Goal: Task Accomplishment & Management: Complete application form

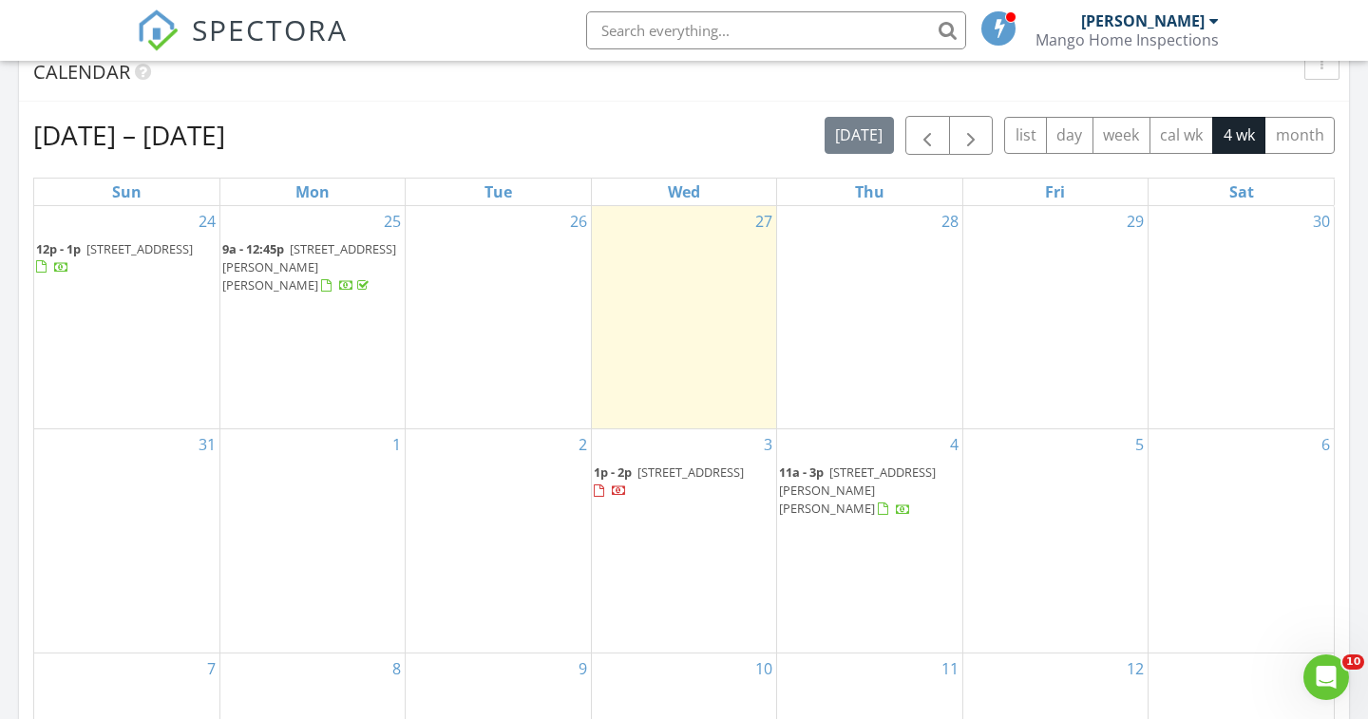
scroll to position [794, 0]
click at [294, 264] on span "5008 Hickory Downs Ct, Glen Allen 23059" at bounding box center [309, 264] width 174 height 53
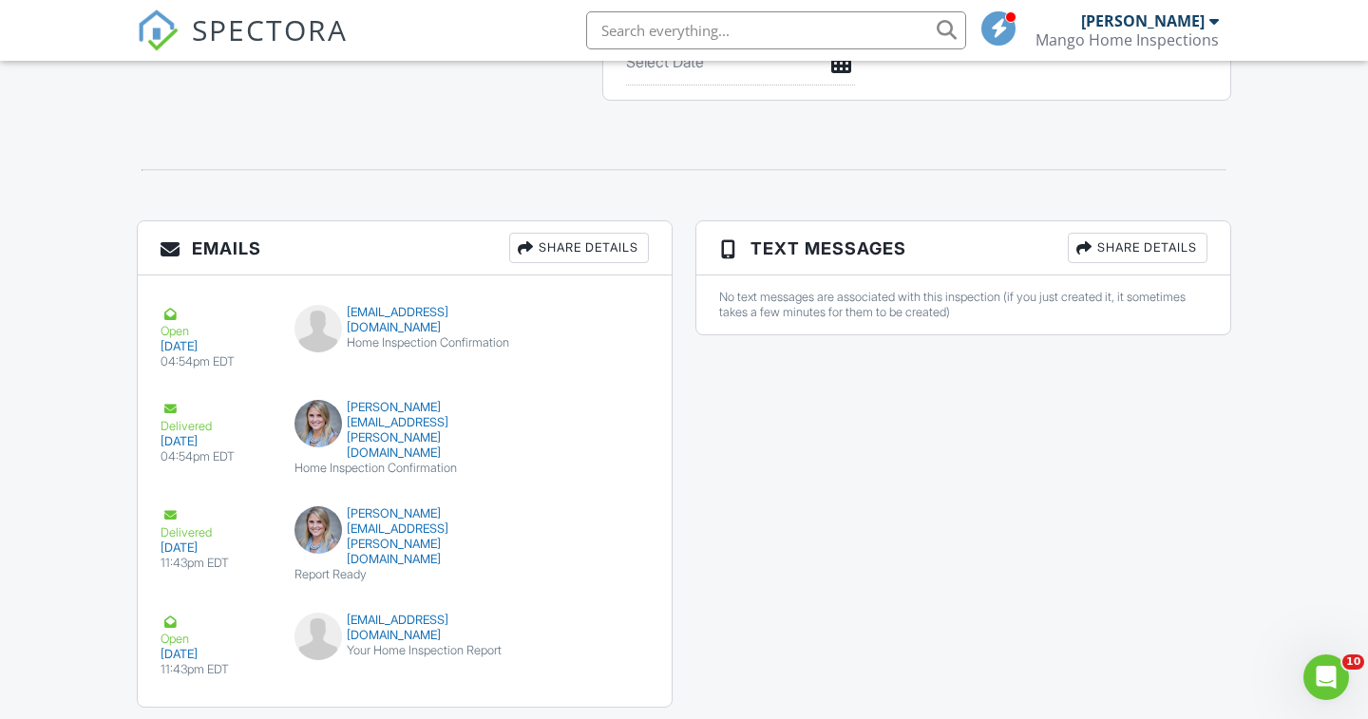
scroll to position [2018, 0]
click at [240, 29] on span "SPECTORA" at bounding box center [270, 29] width 156 height 40
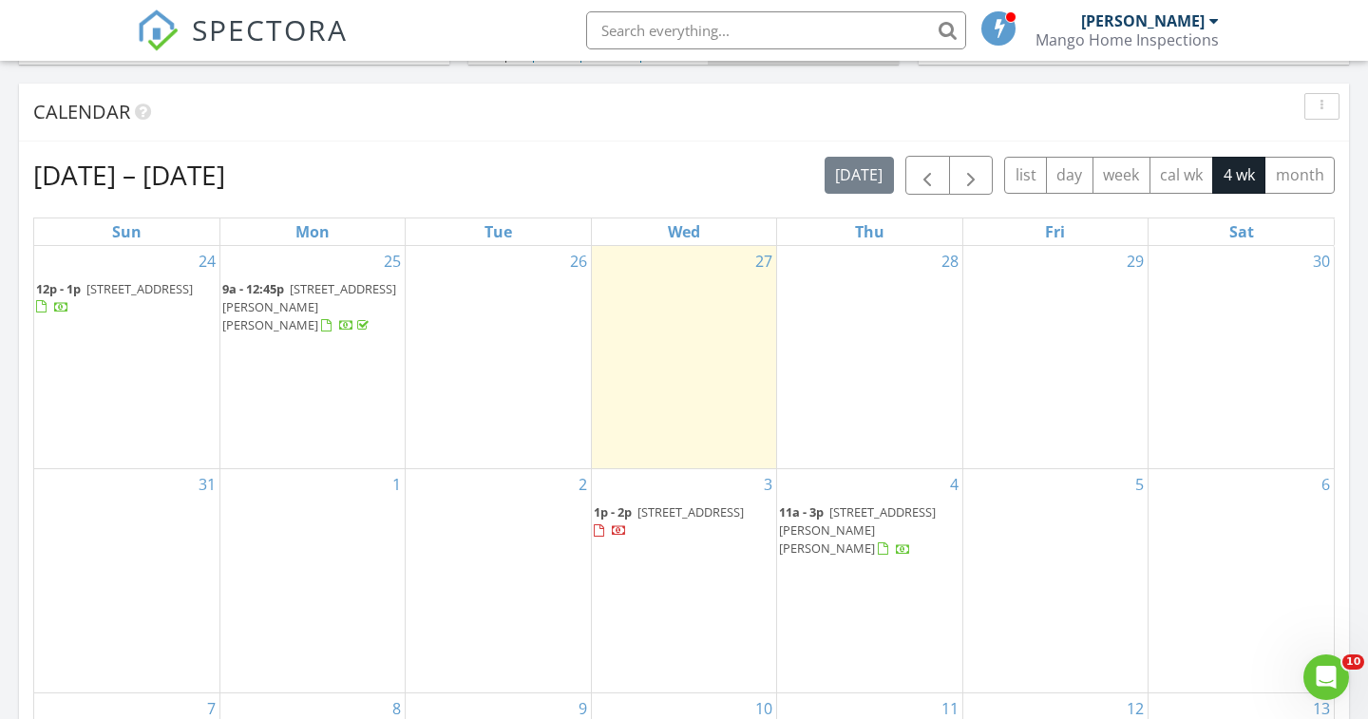
click at [319, 304] on span "5008 Hickory Downs Ct, Glen Allen 23059" at bounding box center [309, 306] width 174 height 53
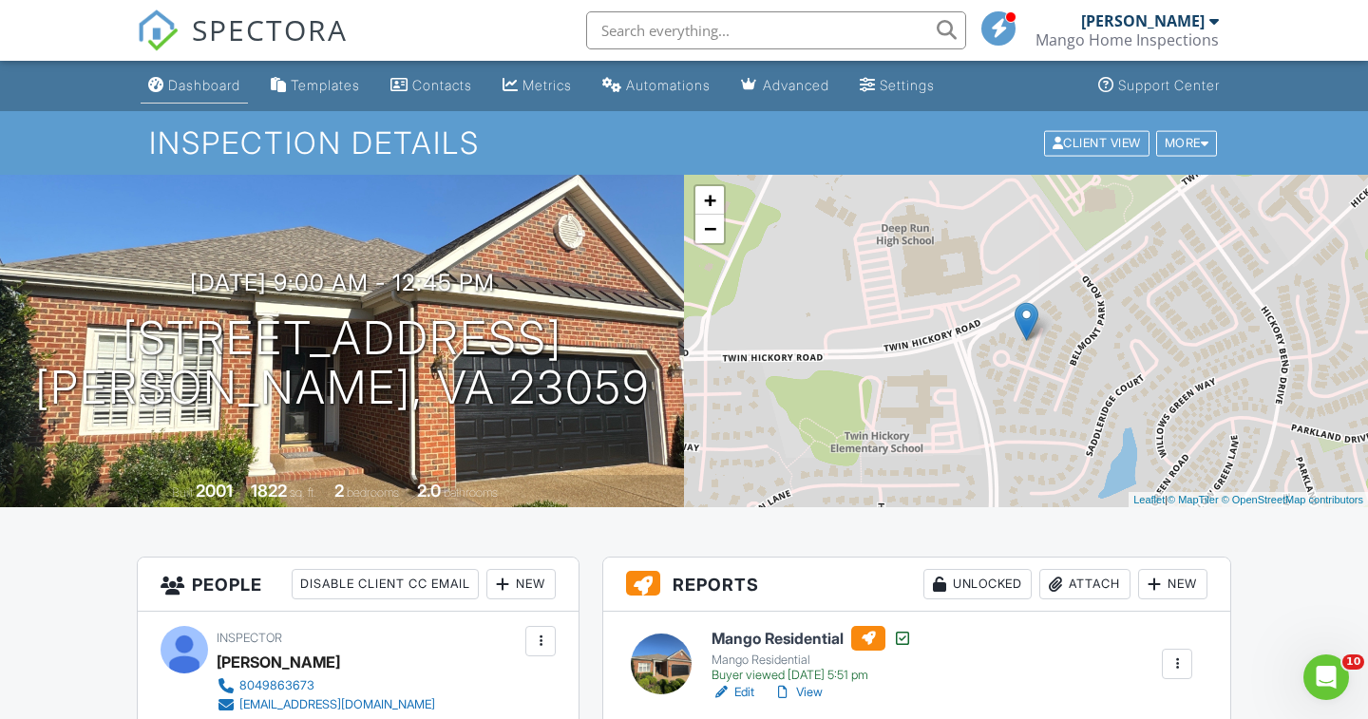
click at [236, 85] on div "Dashboard" at bounding box center [204, 85] width 72 height 16
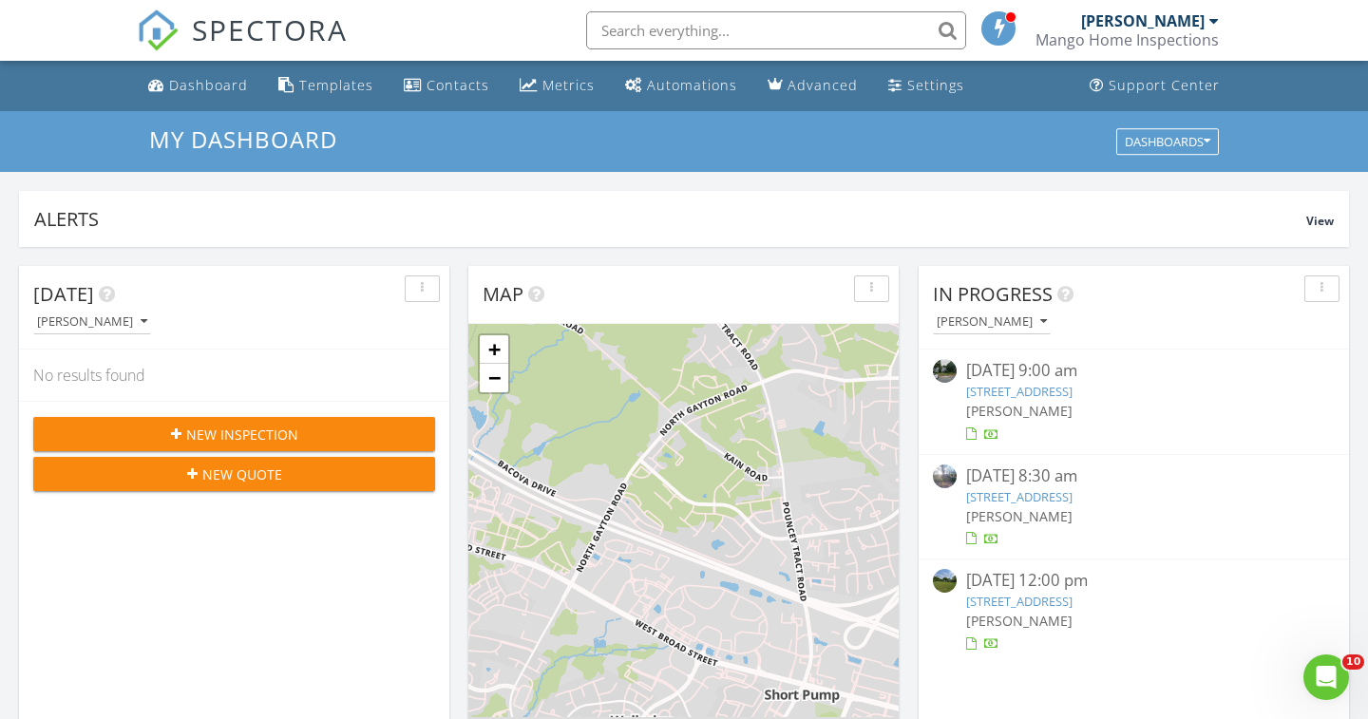
click at [311, 420] on button "New Inspection" at bounding box center [234, 434] width 402 height 34
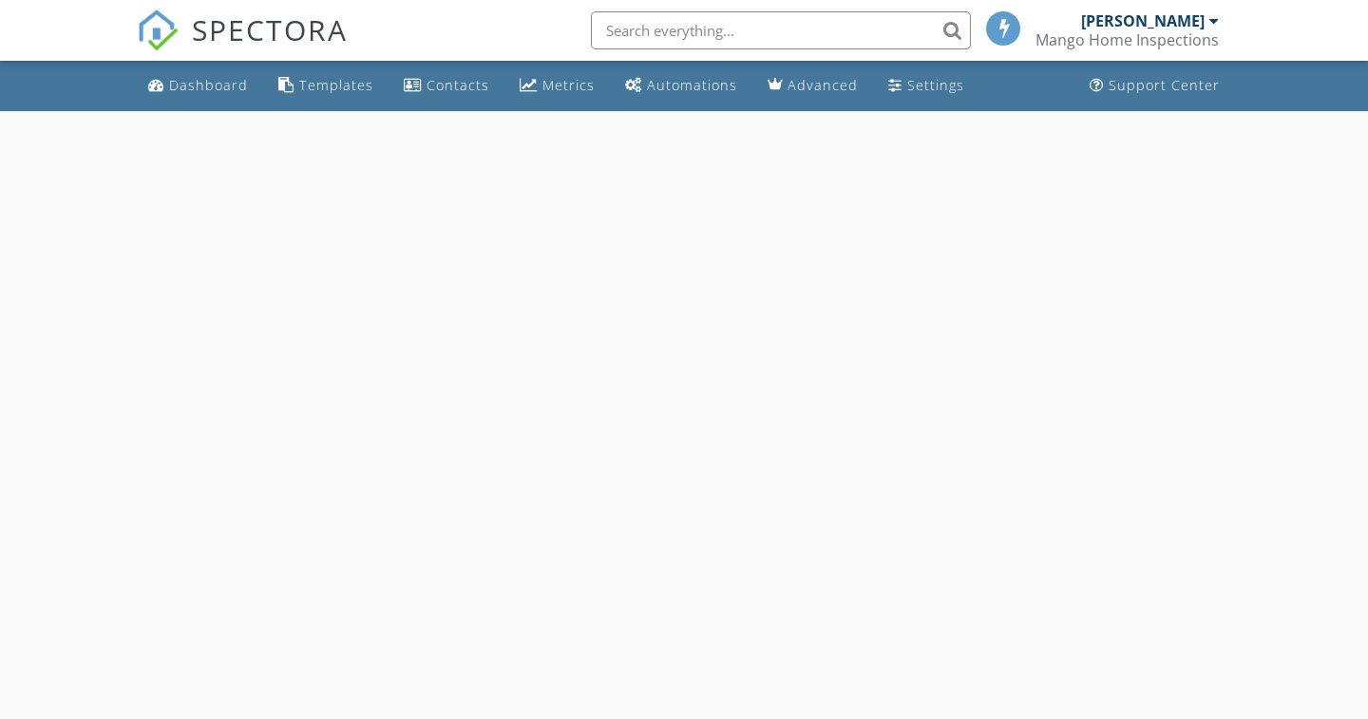
select select "7"
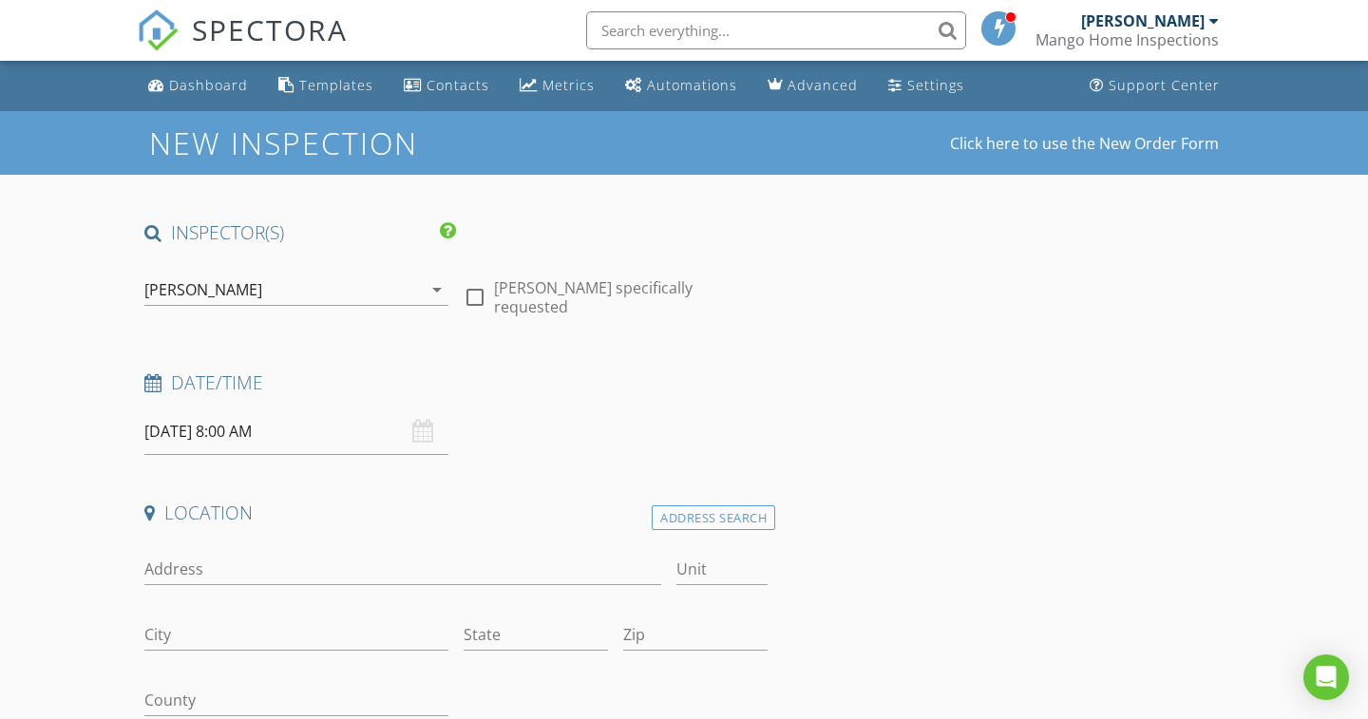
click at [340, 439] on input "[DATE] 8:00 AM" at bounding box center [296, 431] width 304 height 47
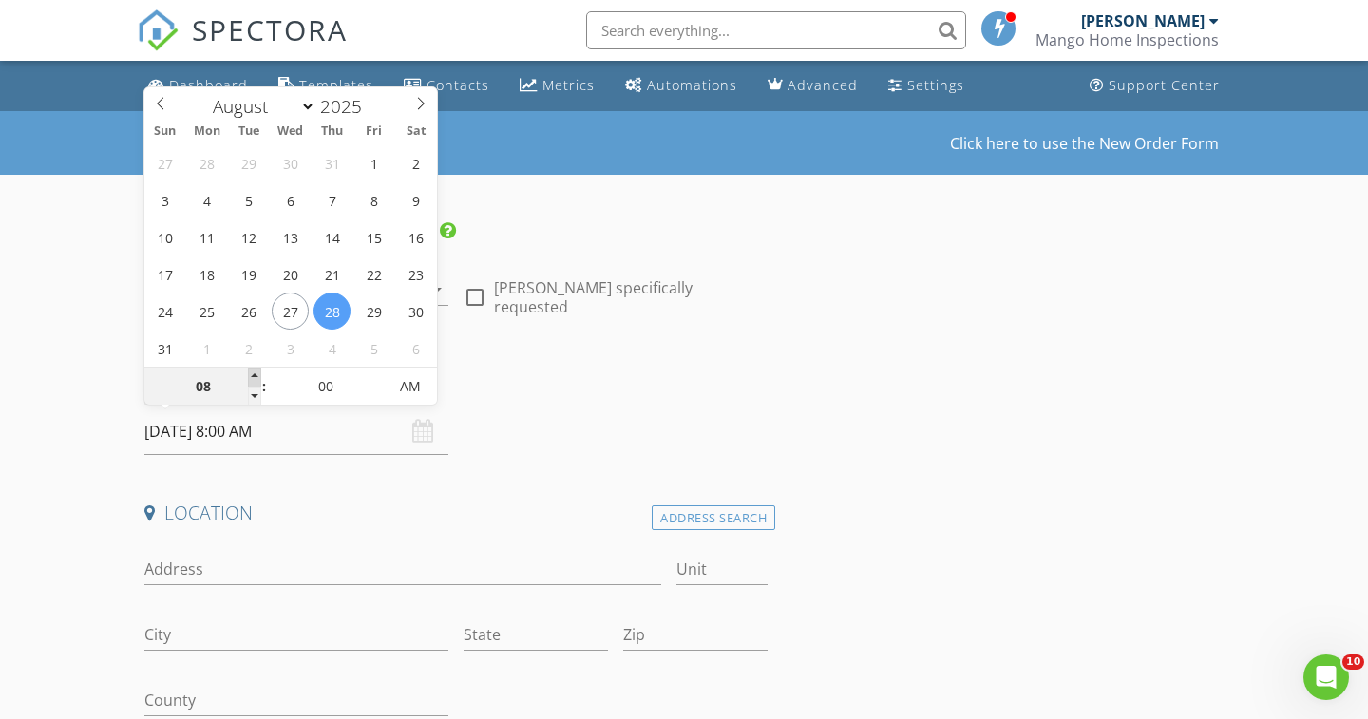
type input "09"
type input "[DATE] 9:00 AM"
click at [260, 373] on span at bounding box center [254, 377] width 13 height 19
type input "10"
type input "[DATE] 10:00 AM"
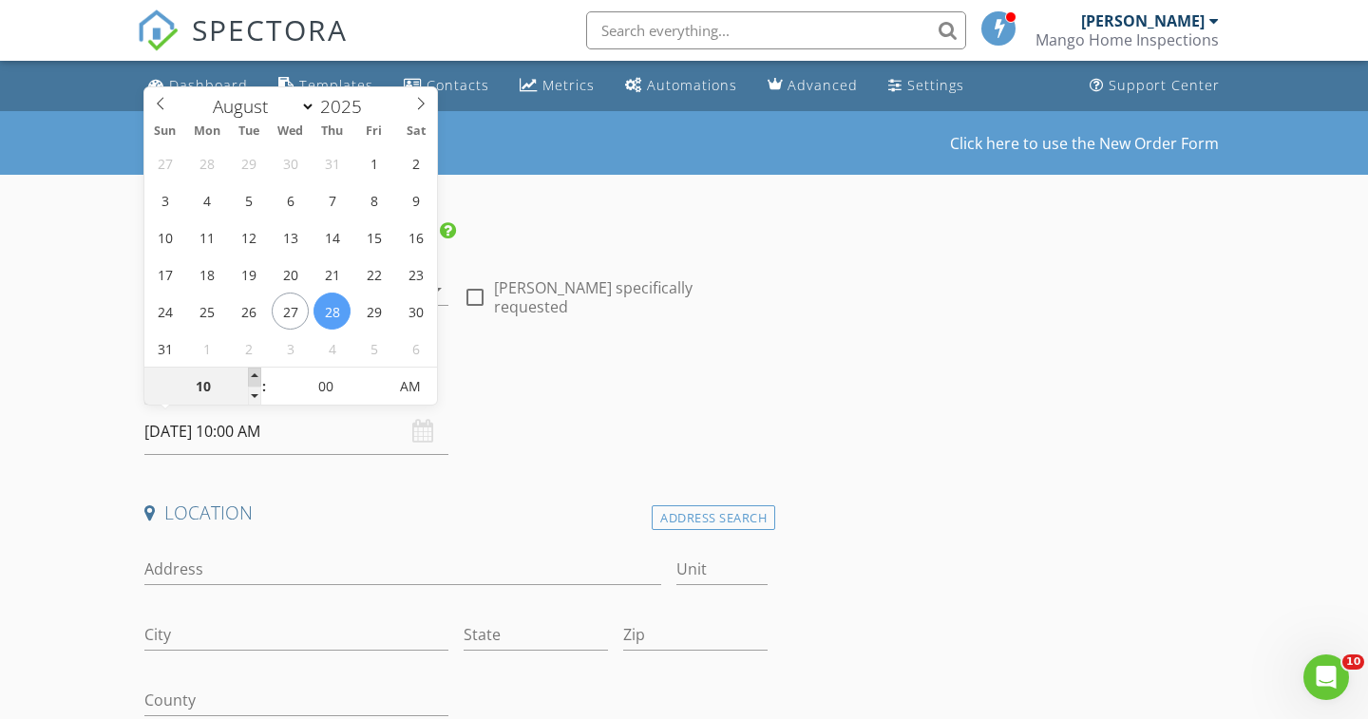
click at [260, 373] on span at bounding box center [254, 377] width 13 height 19
type input "11"
type input "[DATE] 11:00 AM"
click at [260, 373] on span at bounding box center [254, 377] width 13 height 19
type input "12"
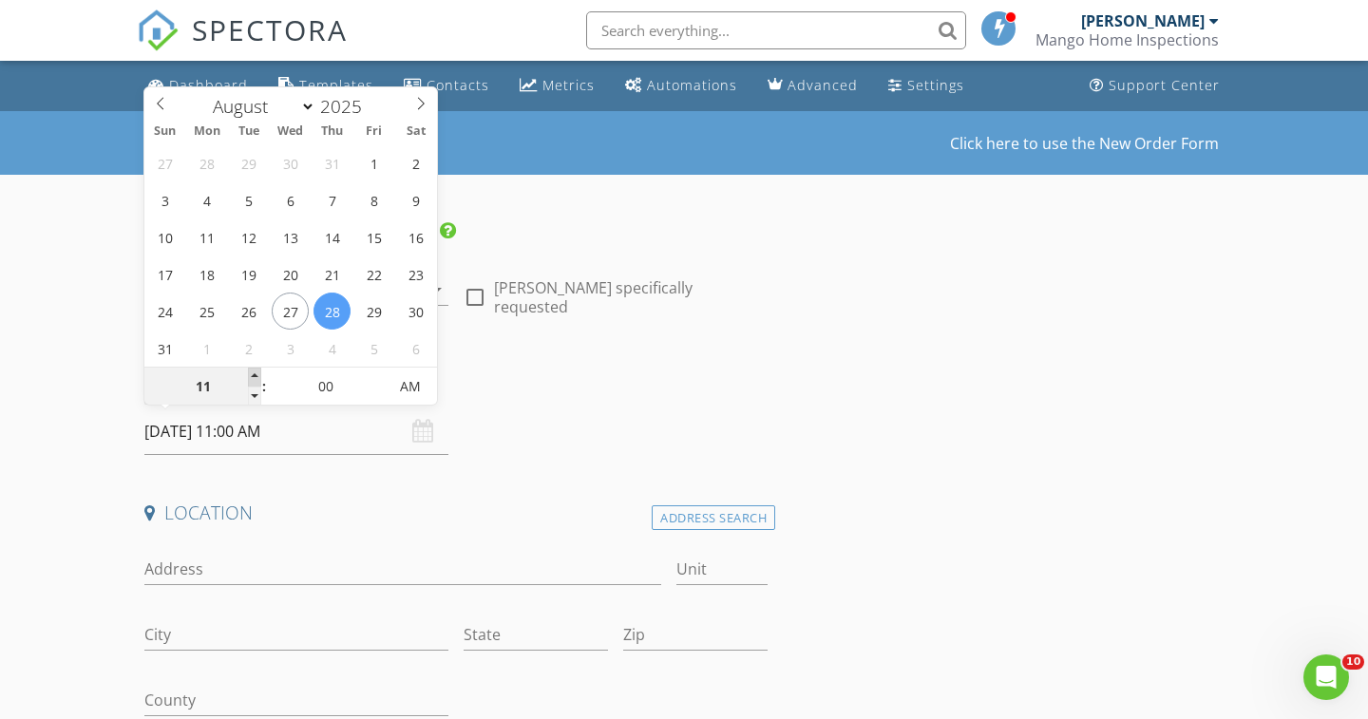
type input "[DATE] 12:00 PM"
click at [260, 373] on span at bounding box center [254, 377] width 13 height 19
type input "01"
type input "[DATE] 1:00 PM"
click at [260, 373] on span at bounding box center [254, 377] width 13 height 19
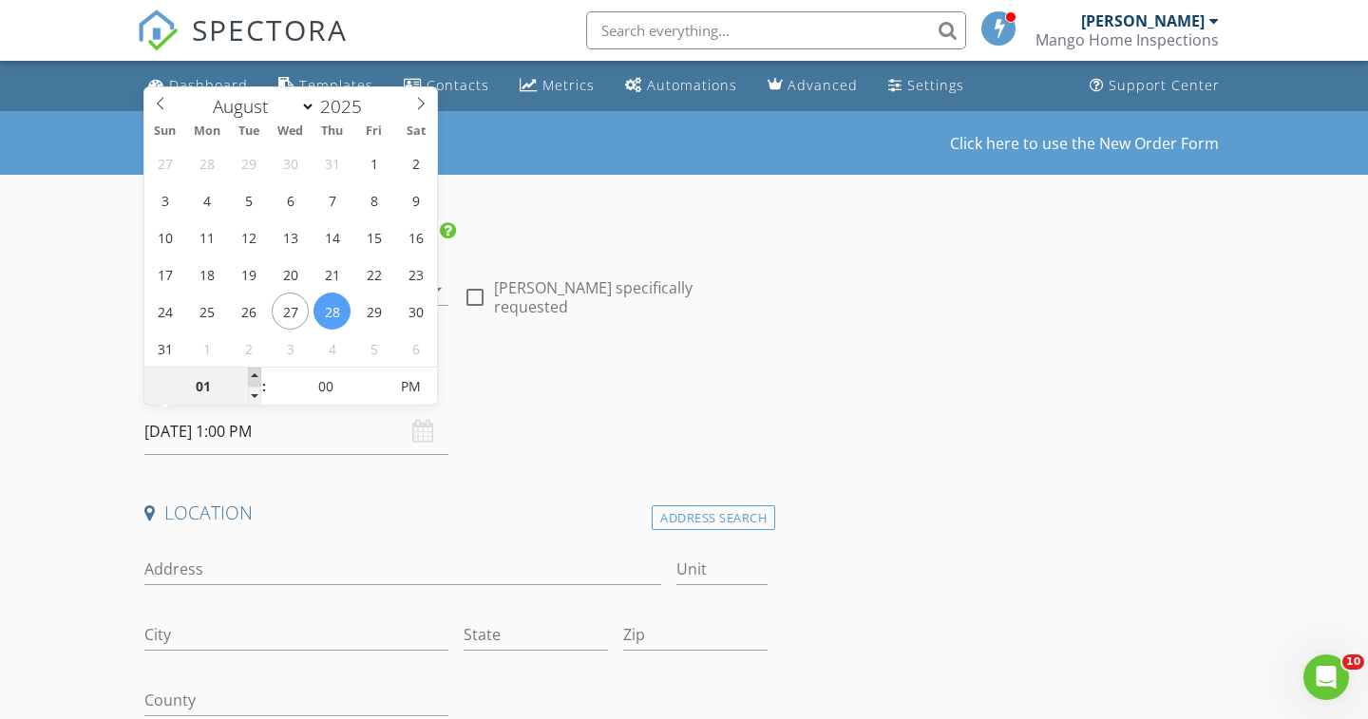
type input "02"
type input "[DATE] 2:00 PM"
click at [260, 373] on span at bounding box center [254, 377] width 13 height 19
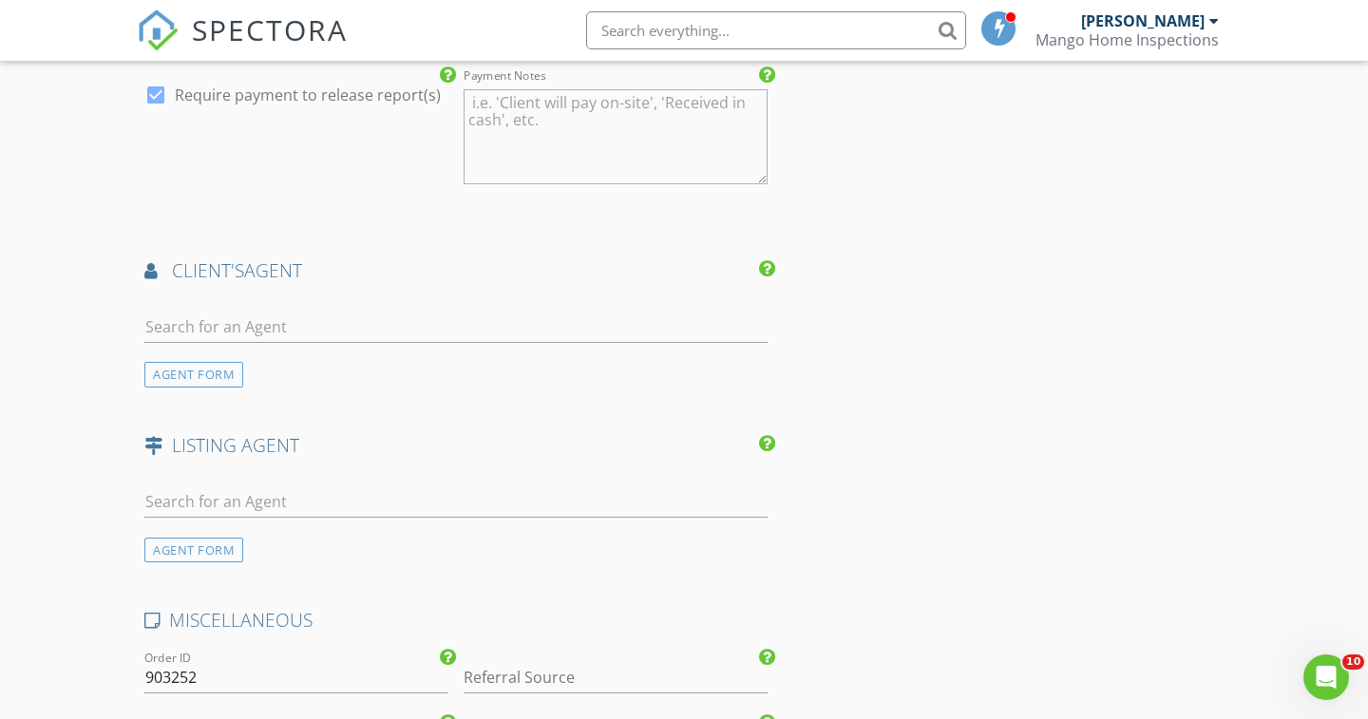
scroll to position [1956, 0]
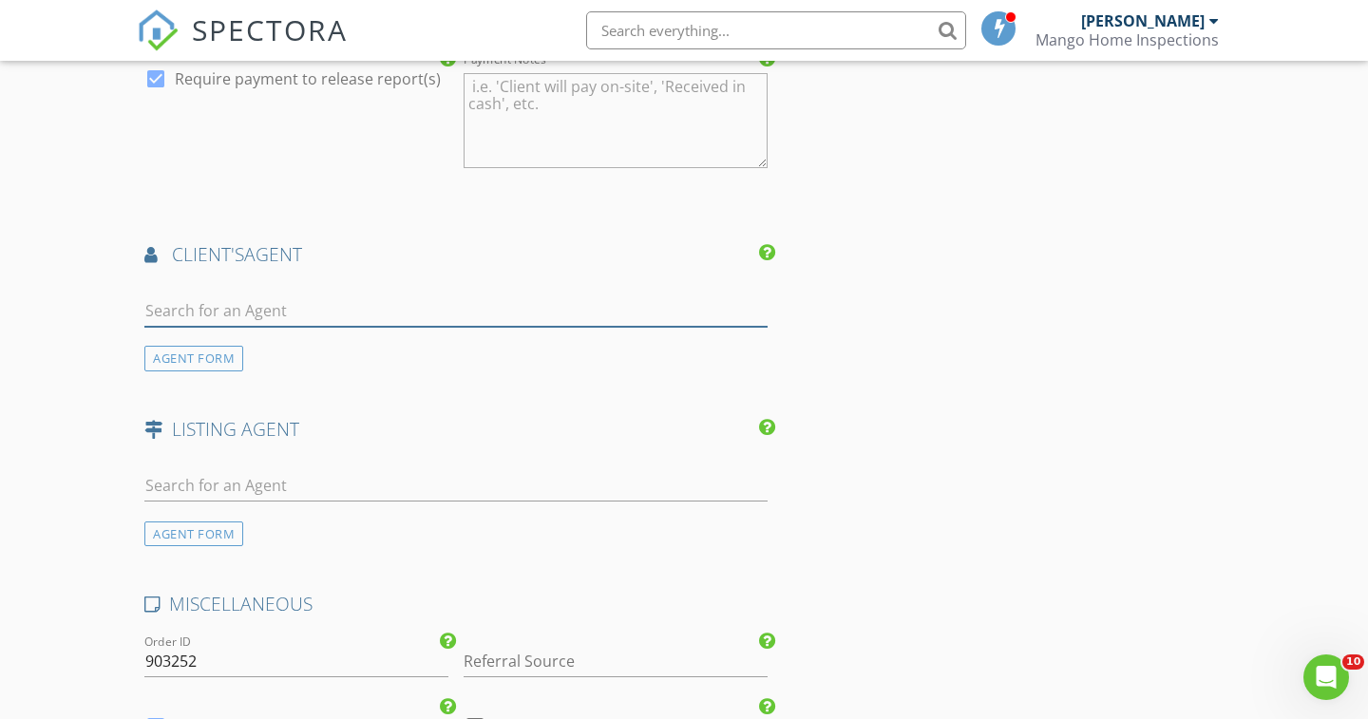
click at [217, 312] on input "text" at bounding box center [455, 310] width 623 height 31
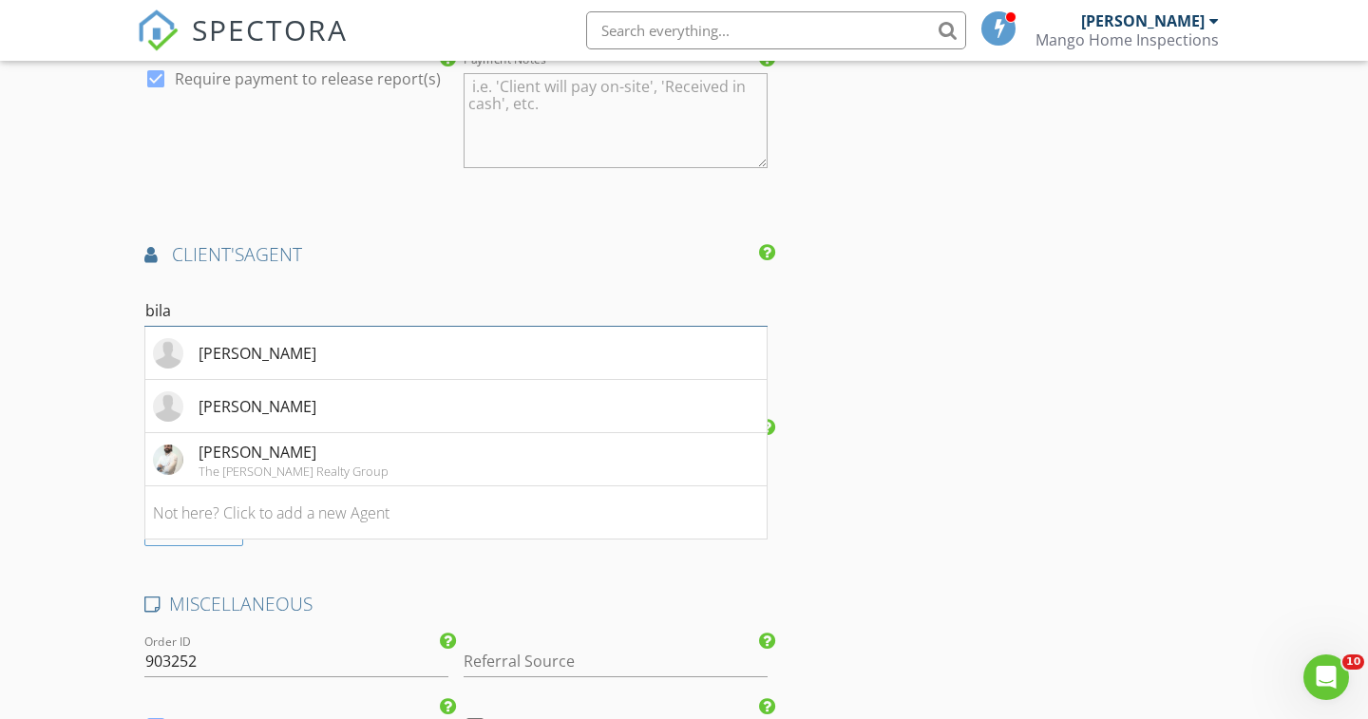
type input "bilal"
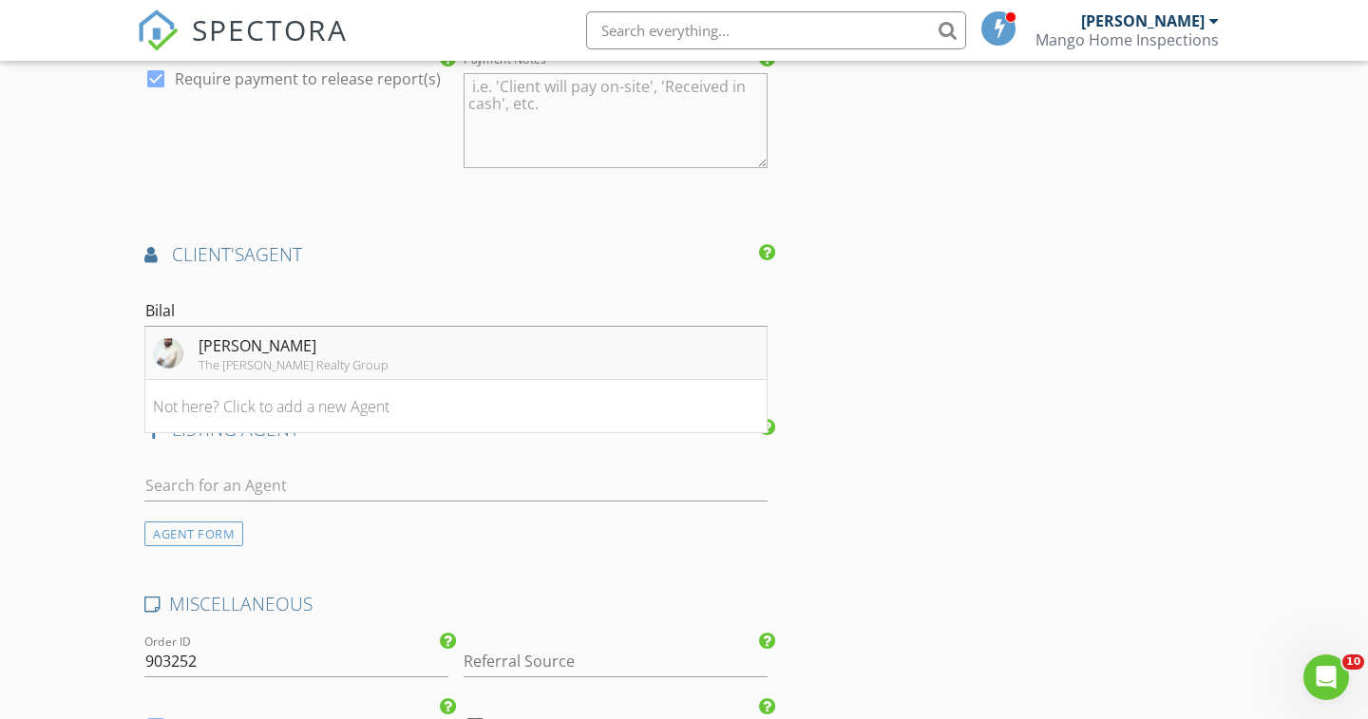
drag, startPoint x: 217, startPoint y: 312, endPoint x: 242, endPoint y: 340, distance: 37.0
click at [242, 340] on div "[PERSON_NAME]" at bounding box center [294, 345] width 190 height 23
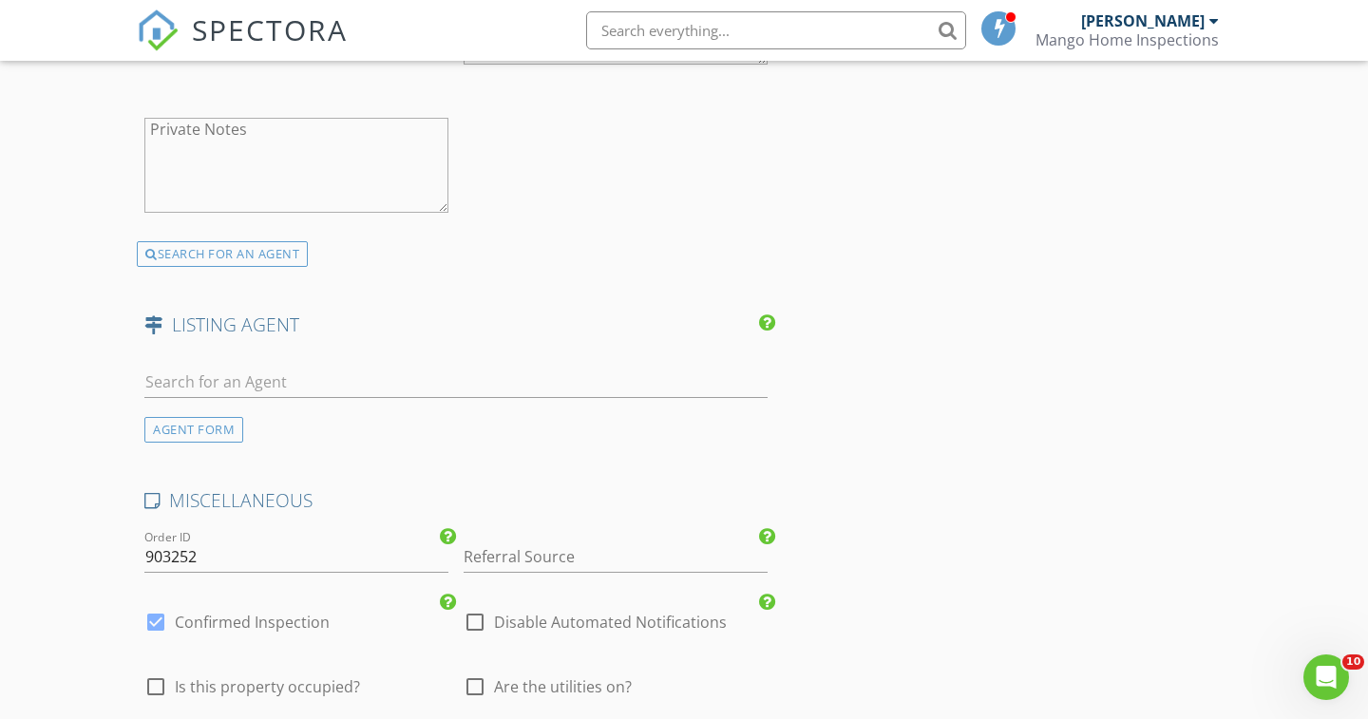
scroll to position [2542, 0]
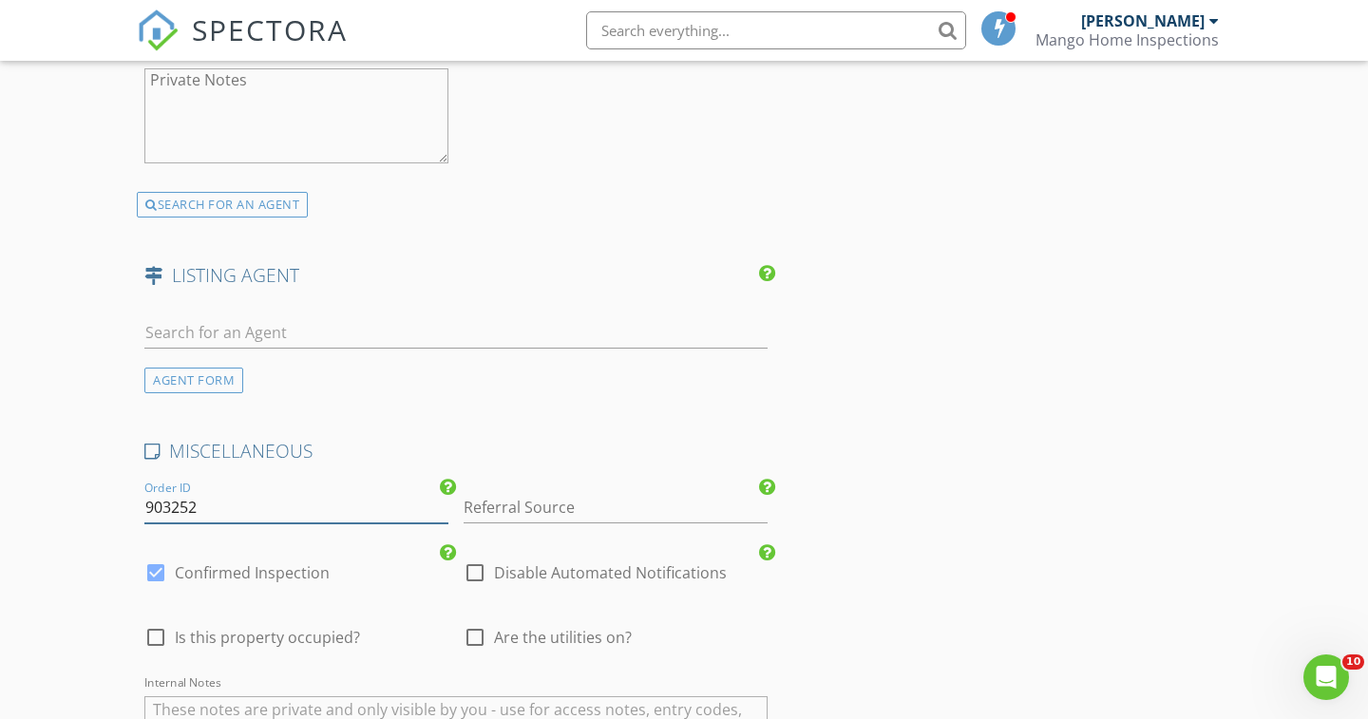
drag, startPoint x: 172, startPoint y: 503, endPoint x: 85, endPoint y: 477, distance: 90.4
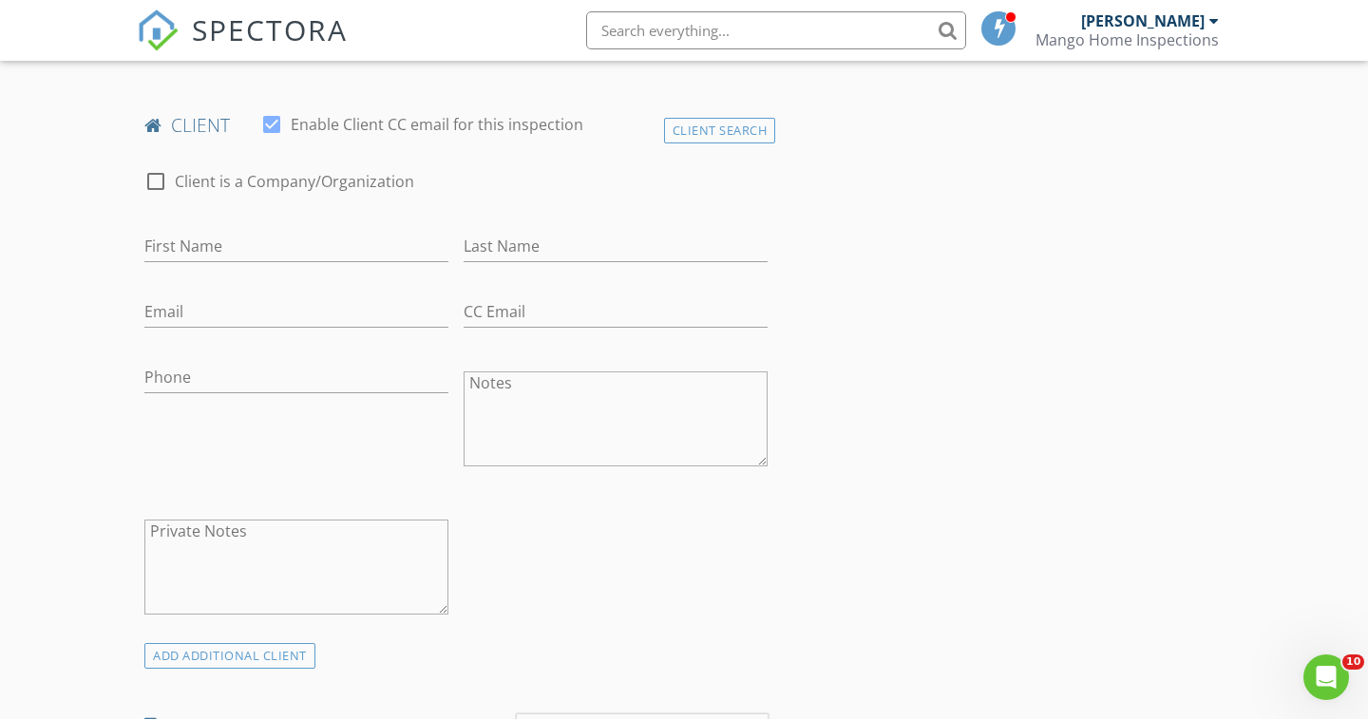
scroll to position [734, 0]
type input "828252"
paste input "[PERSON_NAME]"
type input "[PERSON_NAME]"
paste input "[PERSON_NAME]"
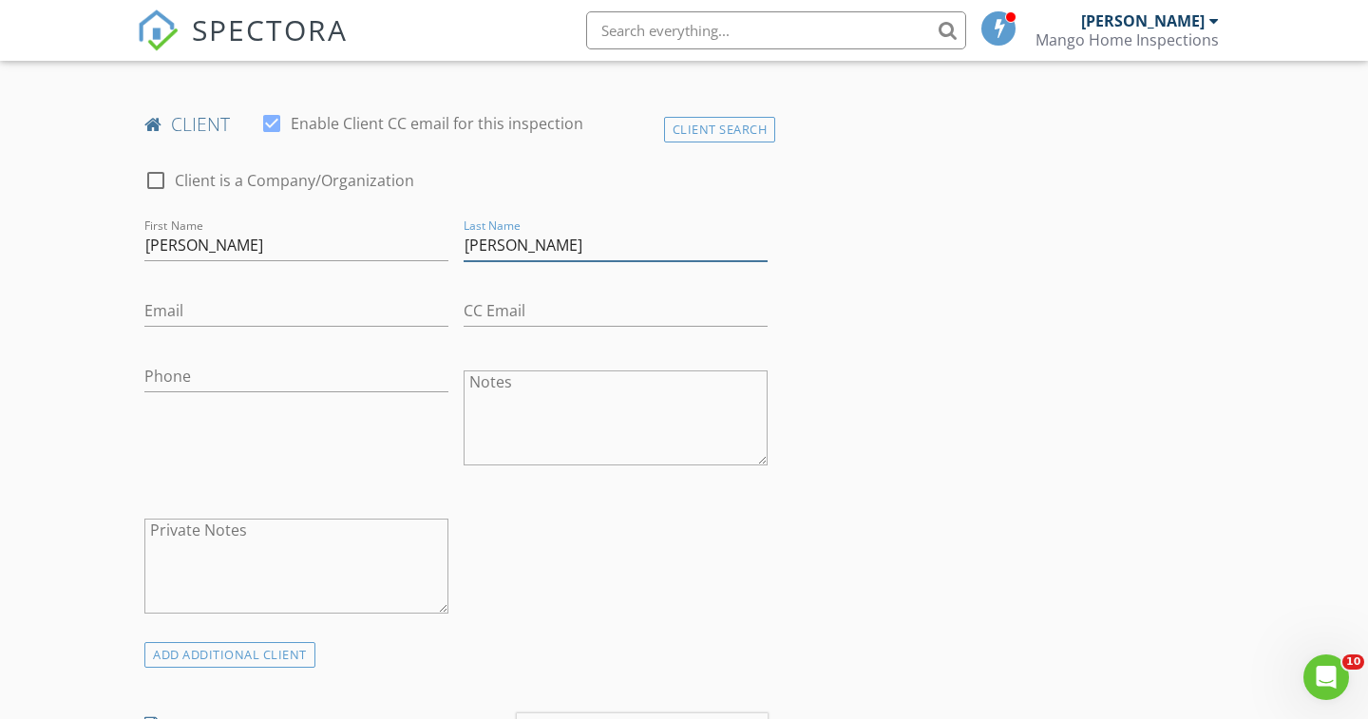
drag, startPoint x: 515, startPoint y: 240, endPoint x: 415, endPoint y: 225, distance: 100.9
click at [415, 225] on div "check_box_outline_blank Client is a Company/Organization First Name Martin Hern…" at bounding box center [456, 396] width 638 height 492
type input "[PERSON_NAME]"
drag, startPoint x: 199, startPoint y: 243, endPoint x: 303, endPoint y: 244, distance: 104.5
click at [303, 244] on input "[PERSON_NAME]" at bounding box center [296, 245] width 304 height 31
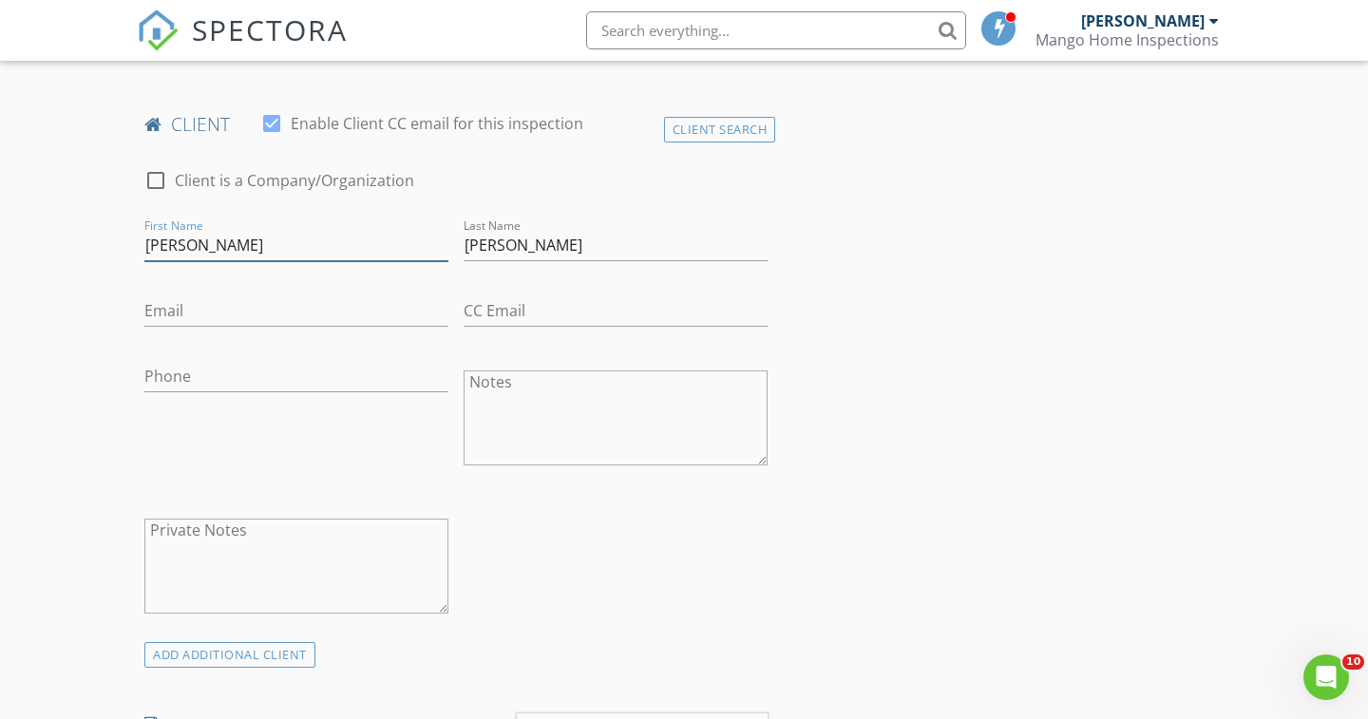
type input "[PERSON_NAME]"
paste input "Matum2323@gmail.com"
type input "Matum2323@gmail.com"
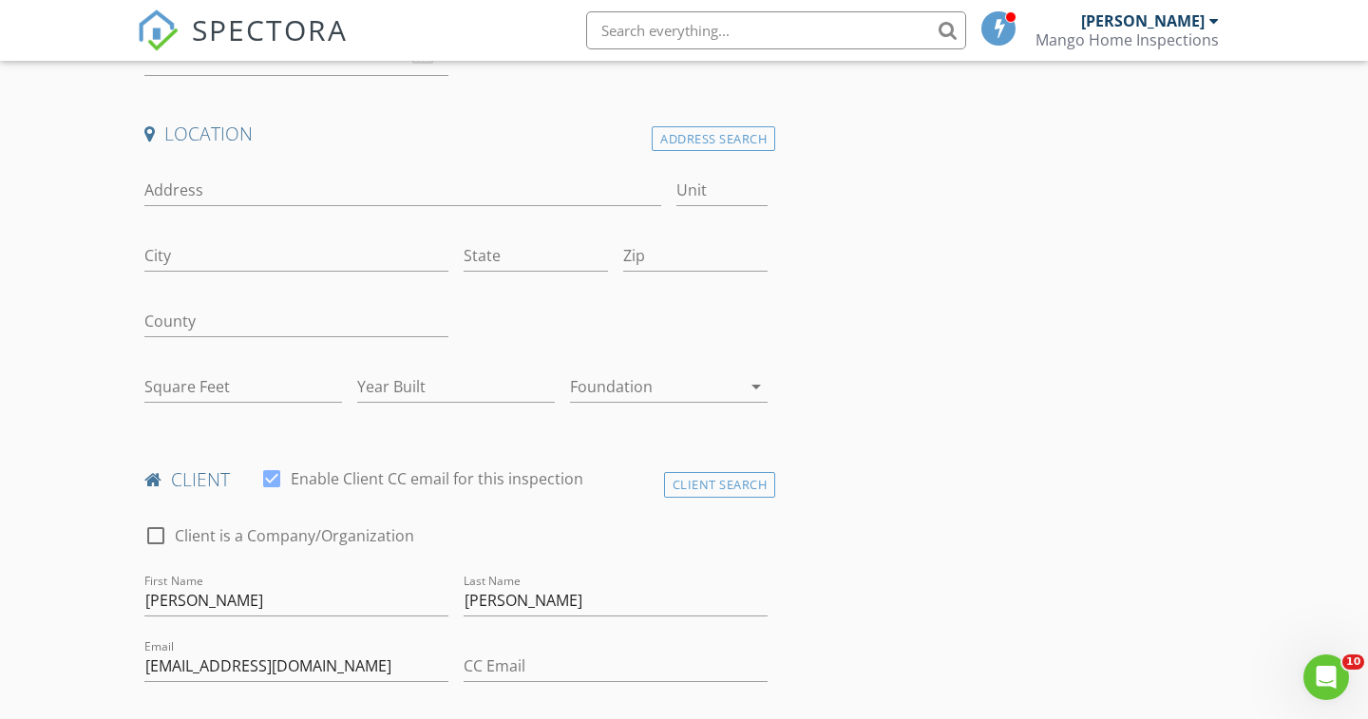
scroll to position [378, 0]
paste input "2106 Hampstead Ave, Richmond, VA 23230"
type input "[STREET_ADDRESS]"
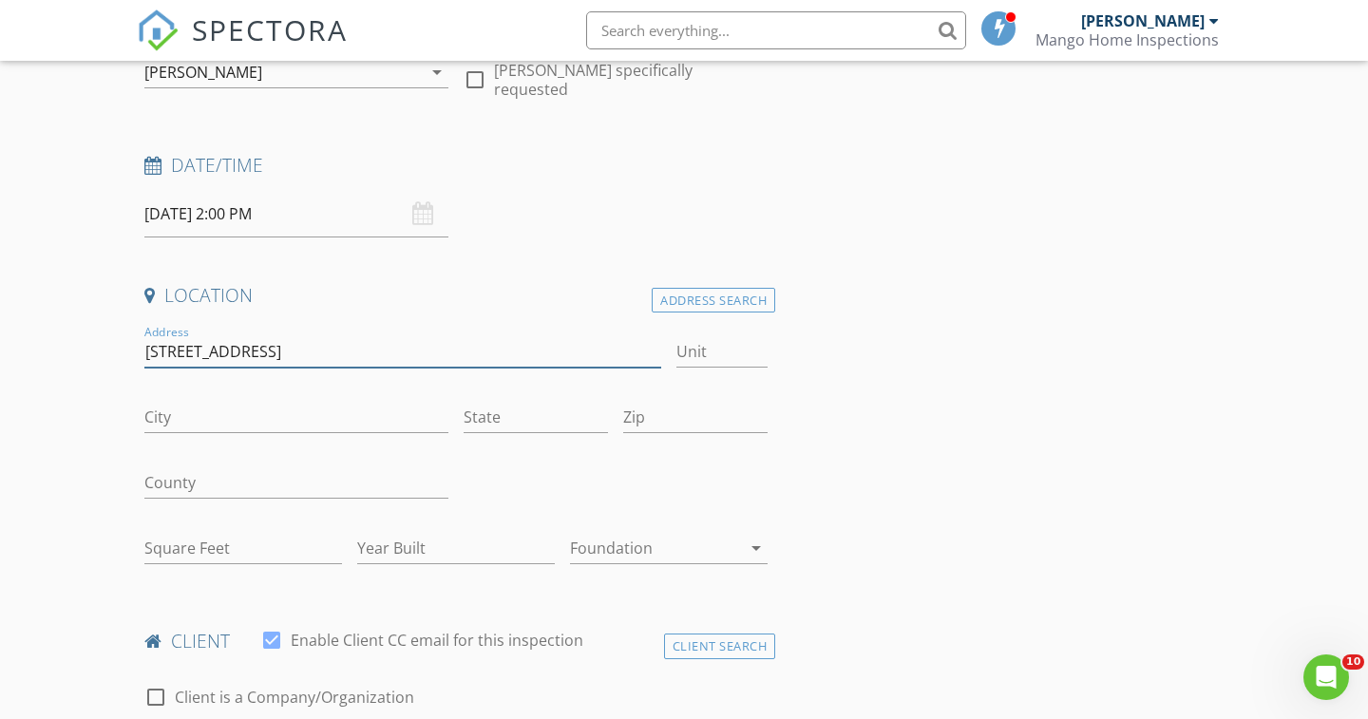
scroll to position [219, 0]
drag, startPoint x: 306, startPoint y: 356, endPoint x: 141, endPoint y: 353, distance: 165.3
click at [141, 353] on div "Address 2106 Hampstead Ave" at bounding box center [403, 352] width 532 height 66
type input "2106 hamp"
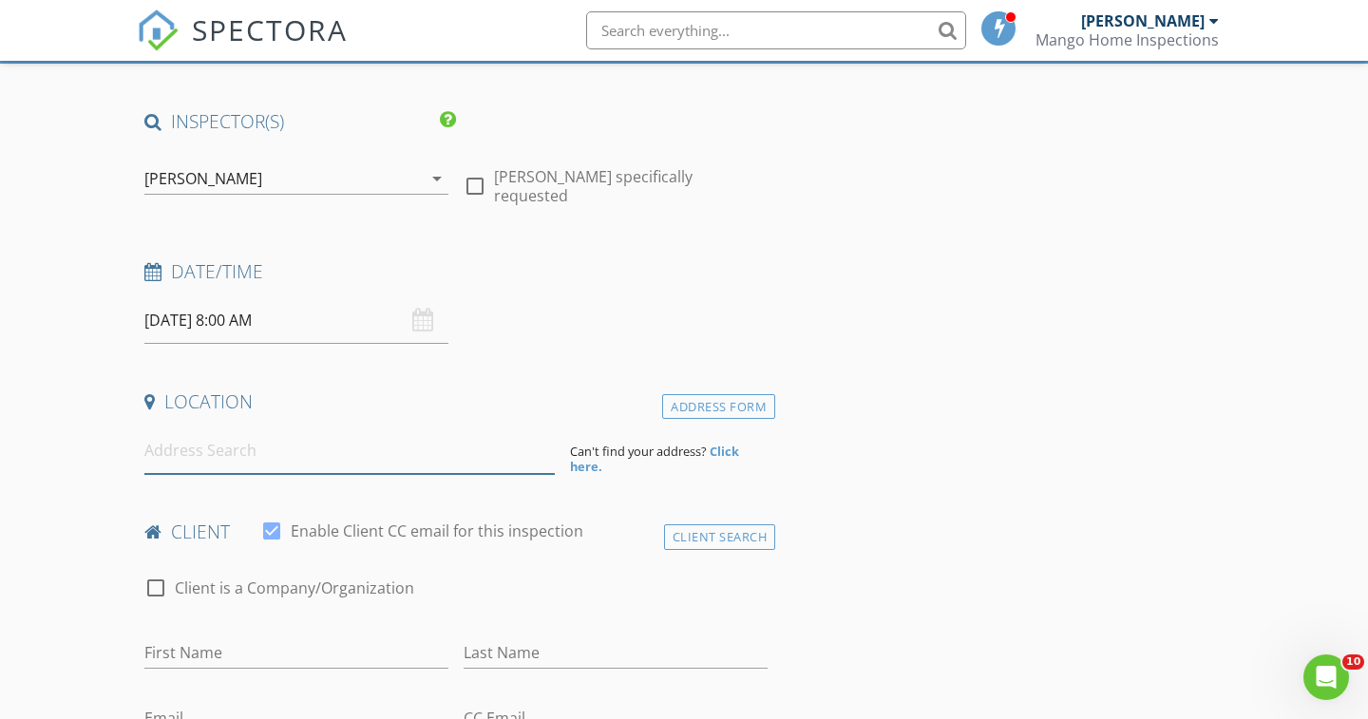
click at [212, 443] on input at bounding box center [349, 450] width 410 height 47
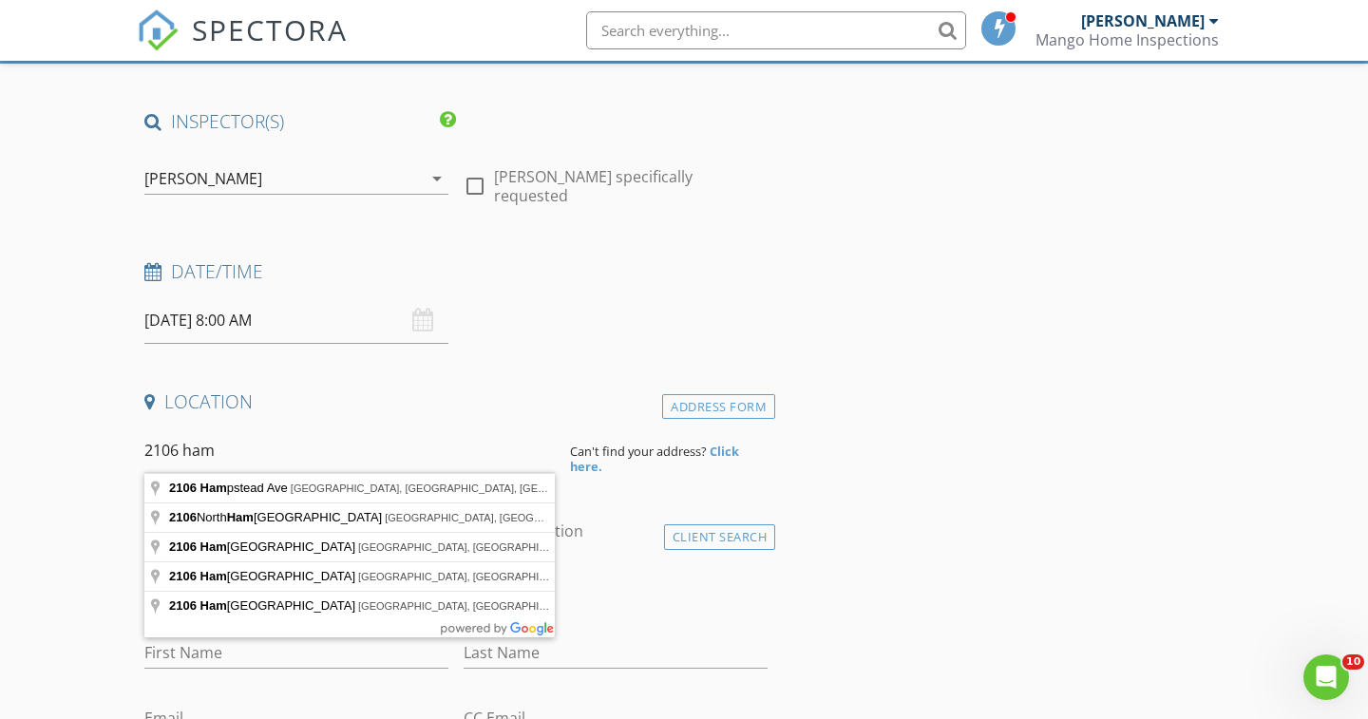
type input "[STREET_ADDRESS]"
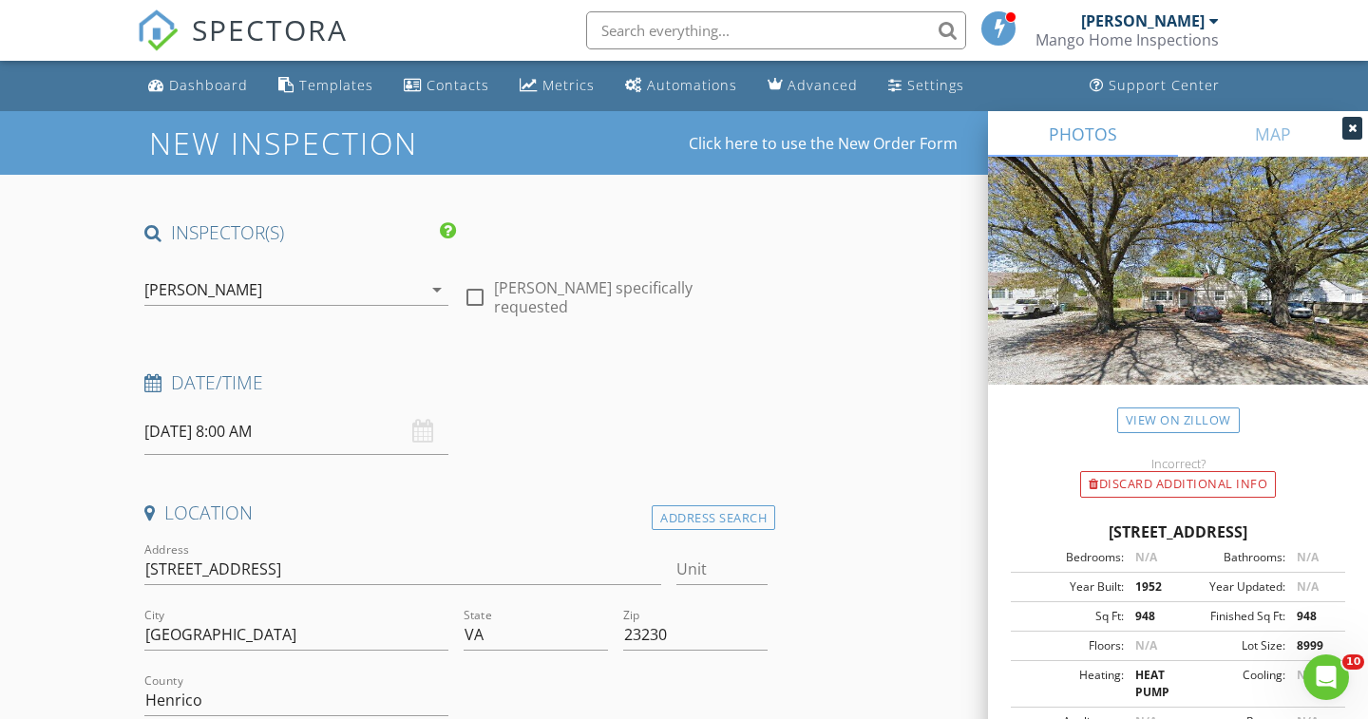
click at [265, 439] on input "08/28/2025 8:00 AM" at bounding box center [296, 431] width 304 height 47
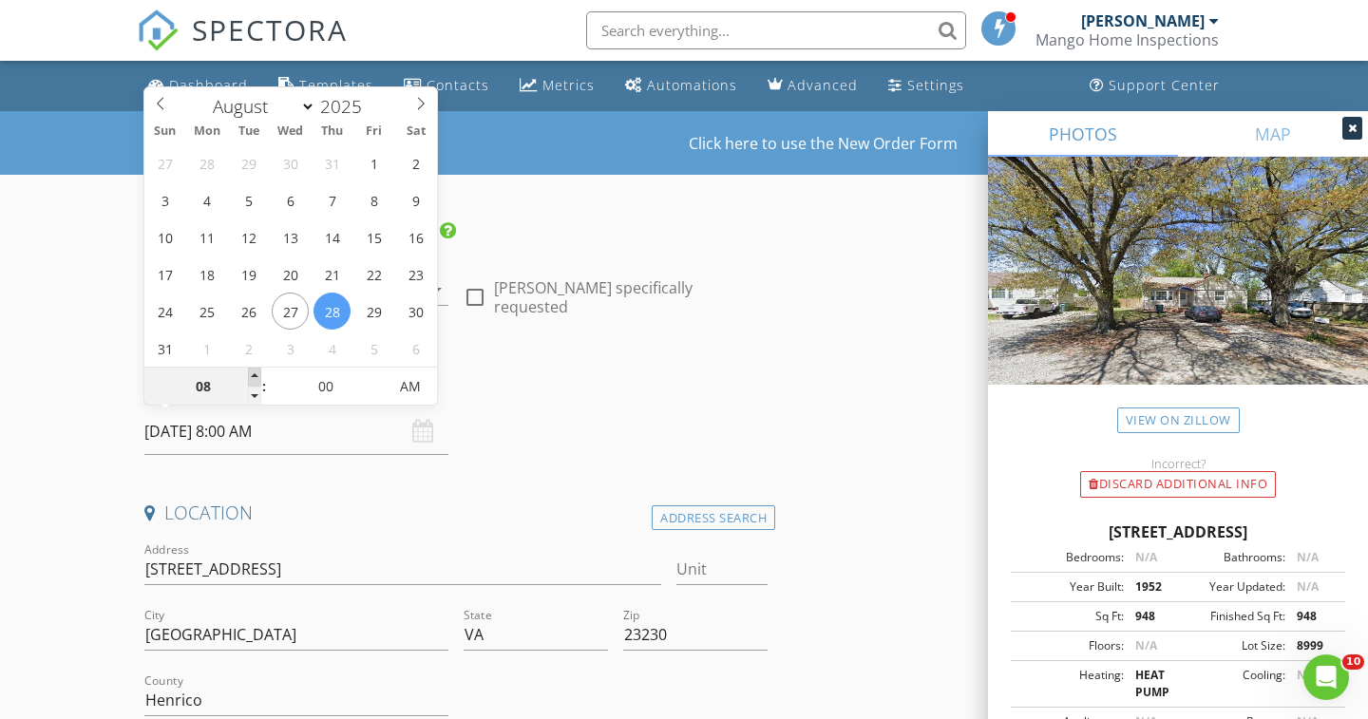
type input "09"
type input "08/28/2025 9:00 AM"
click at [257, 370] on span at bounding box center [254, 377] width 13 height 19
type input "10"
type input "08/28/2025 10:00 AM"
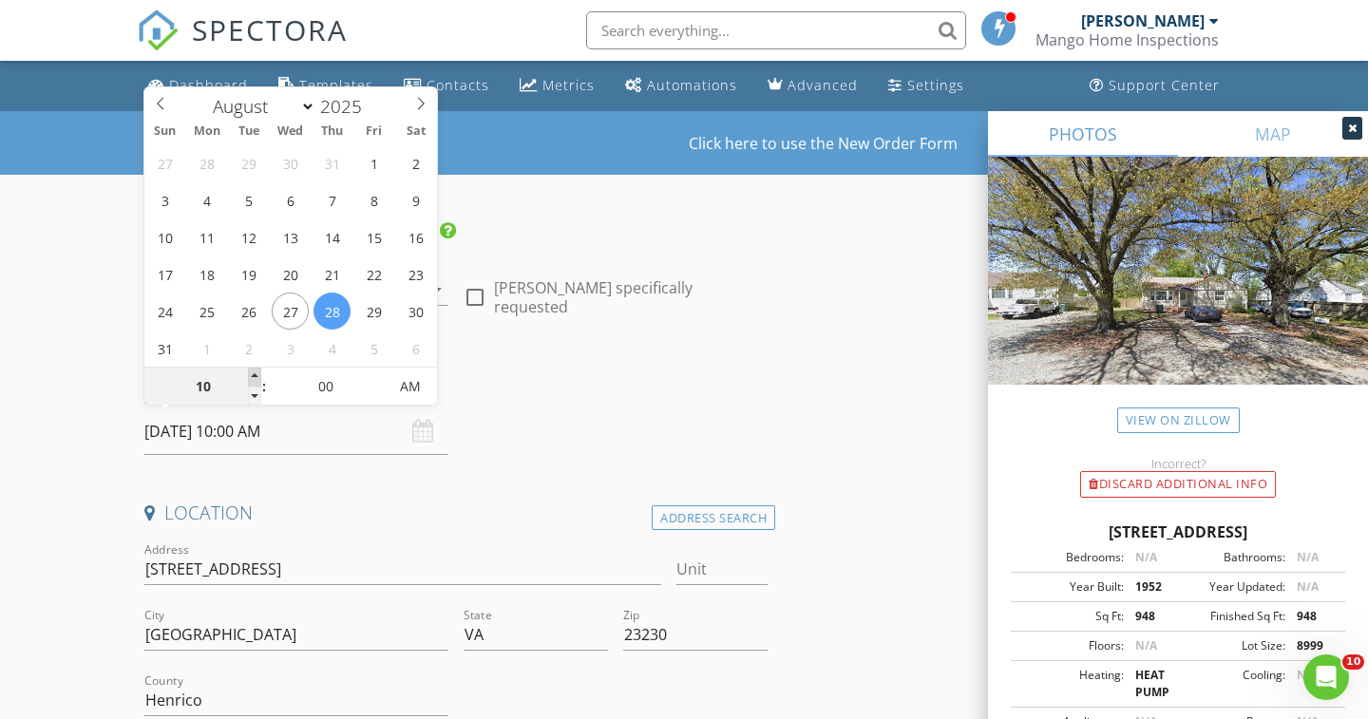
click at [257, 370] on span at bounding box center [254, 377] width 13 height 19
type input "11"
type input "08/28/2025 11:00 AM"
click at [257, 370] on span at bounding box center [254, 377] width 13 height 19
type input "12"
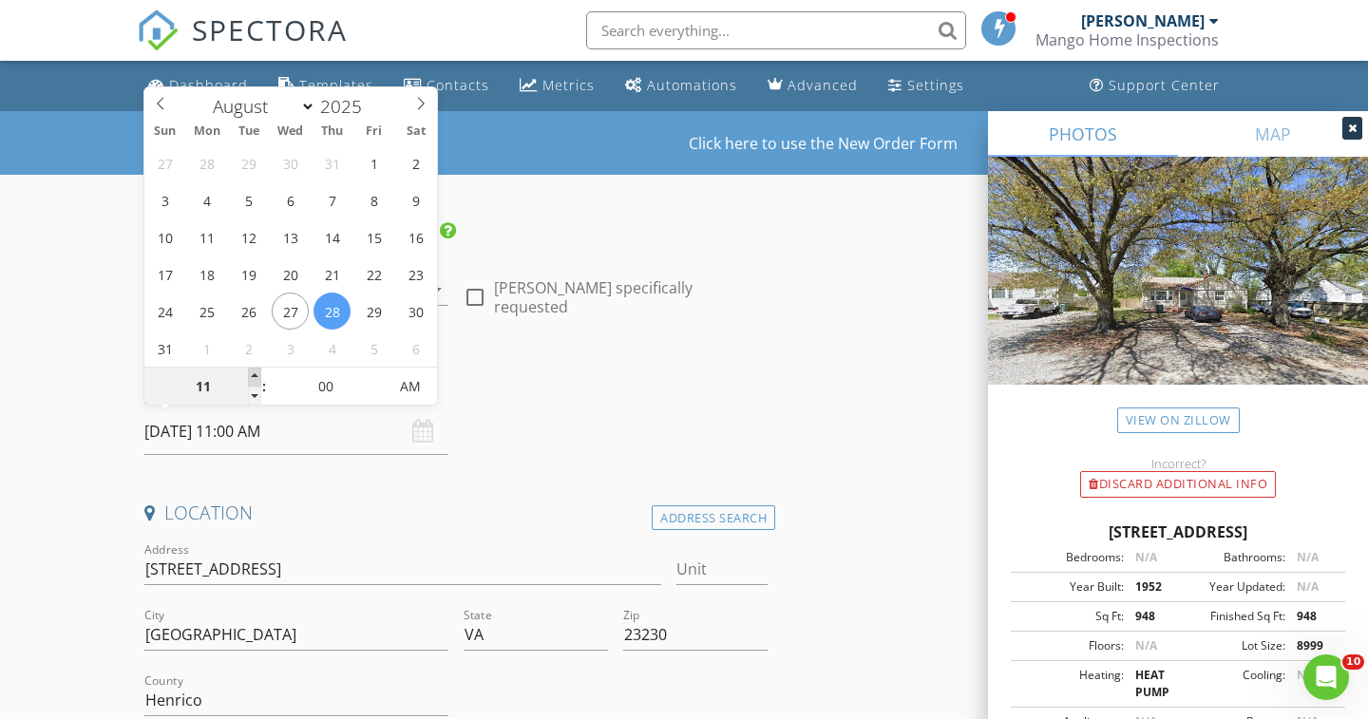
type input "08/28/2025 12:00 PM"
click at [257, 370] on span at bounding box center [254, 377] width 13 height 19
type input "01"
type input "08/28/2025 1:00 PM"
click at [257, 370] on span at bounding box center [254, 377] width 13 height 19
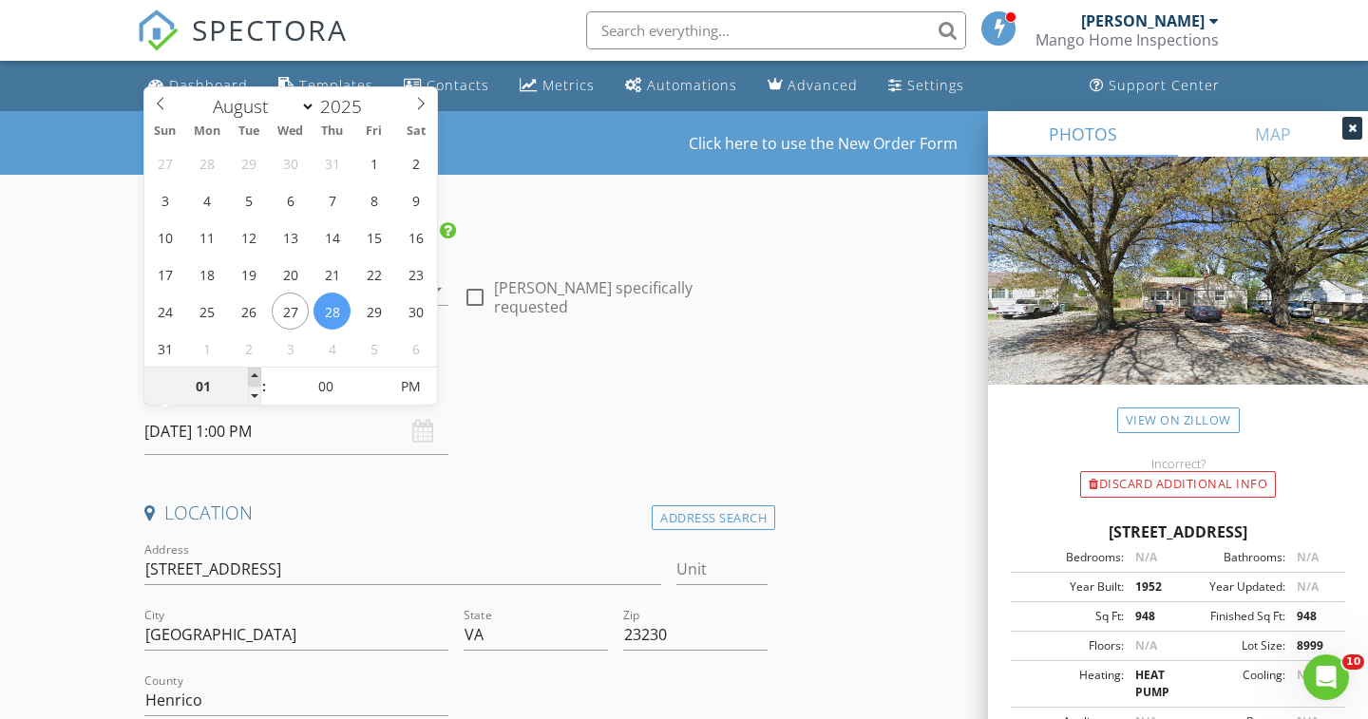
type input "02"
type input "[DATE] 2:00 PM"
click at [257, 370] on span at bounding box center [254, 377] width 13 height 19
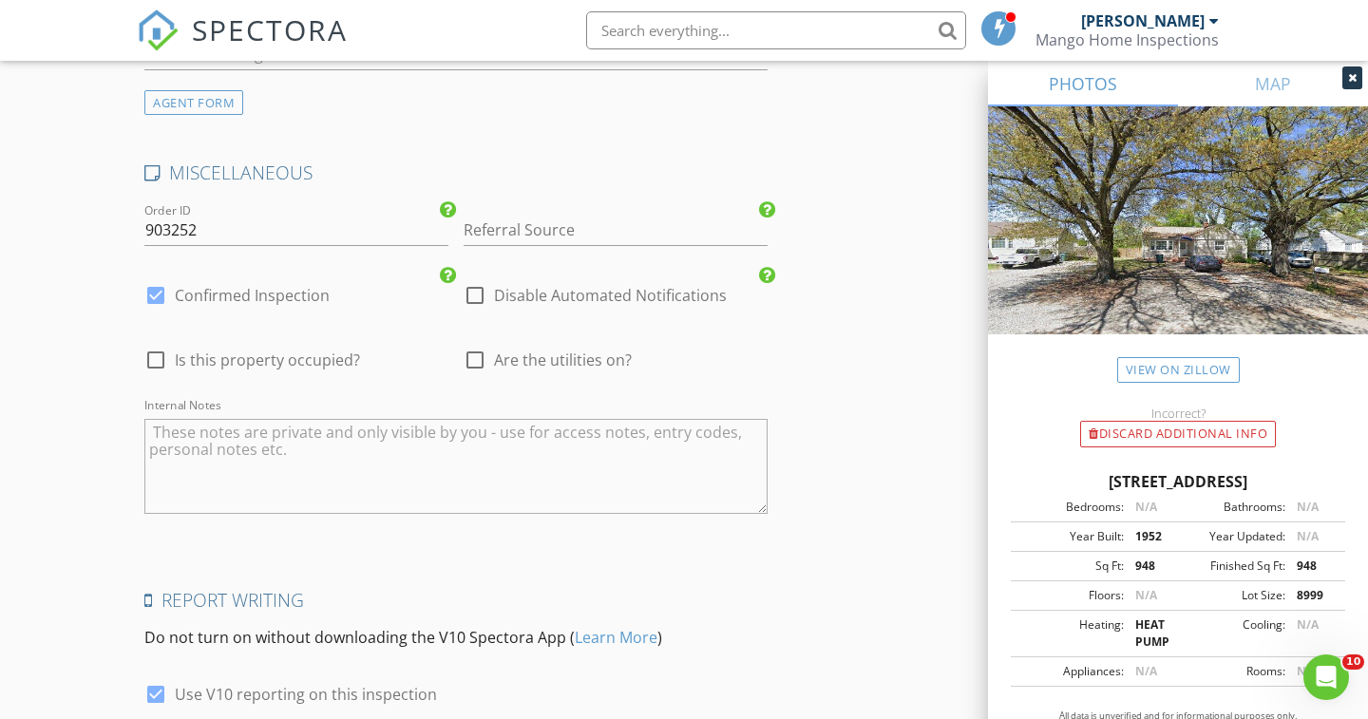
scroll to position [2560, 0]
click at [170, 227] on input "903252" at bounding box center [296, 230] width 304 height 31
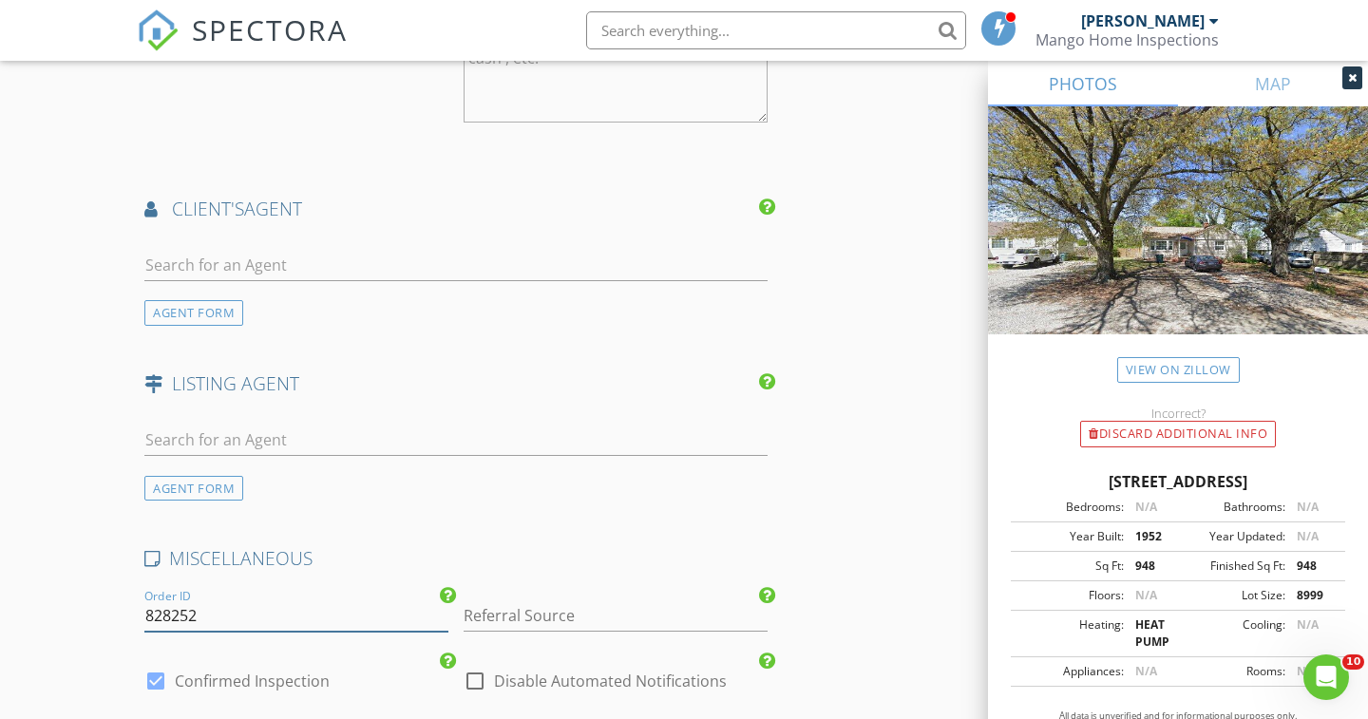
scroll to position [2154, 0]
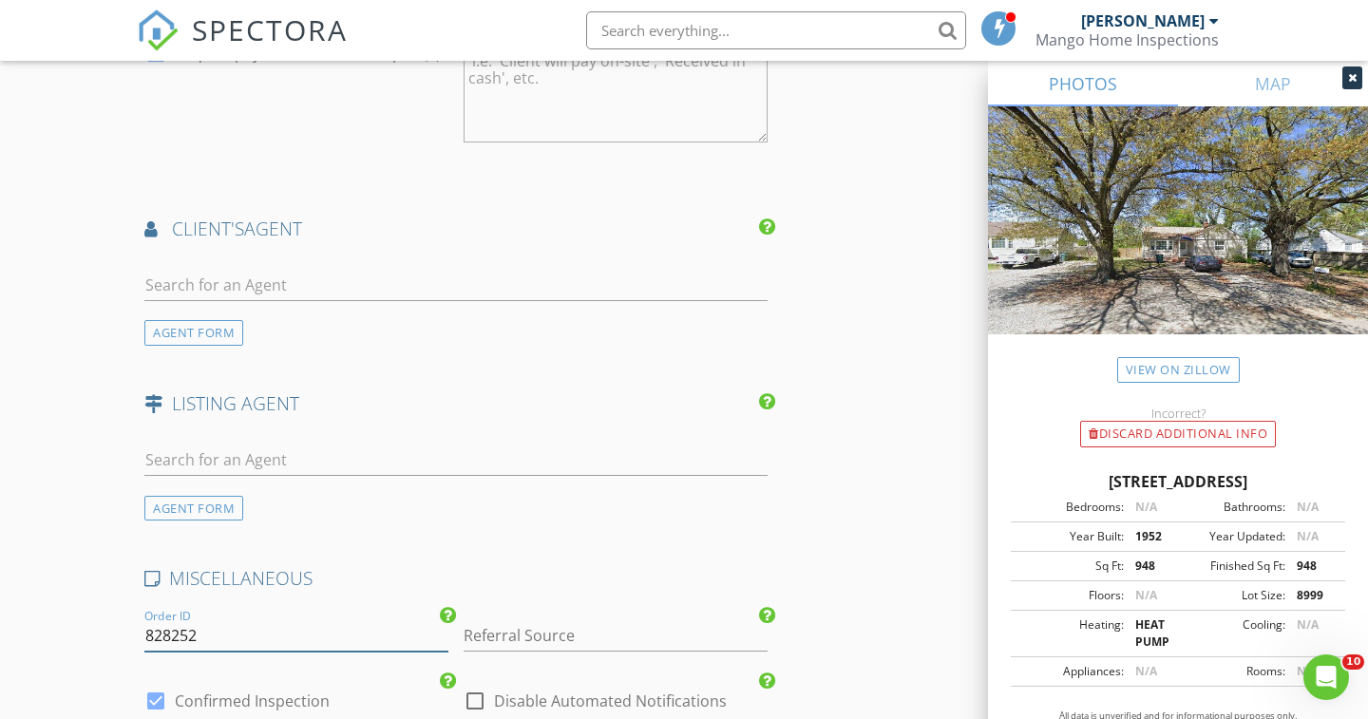
type input "828252"
click at [193, 280] on input "text" at bounding box center [455, 285] width 623 height 31
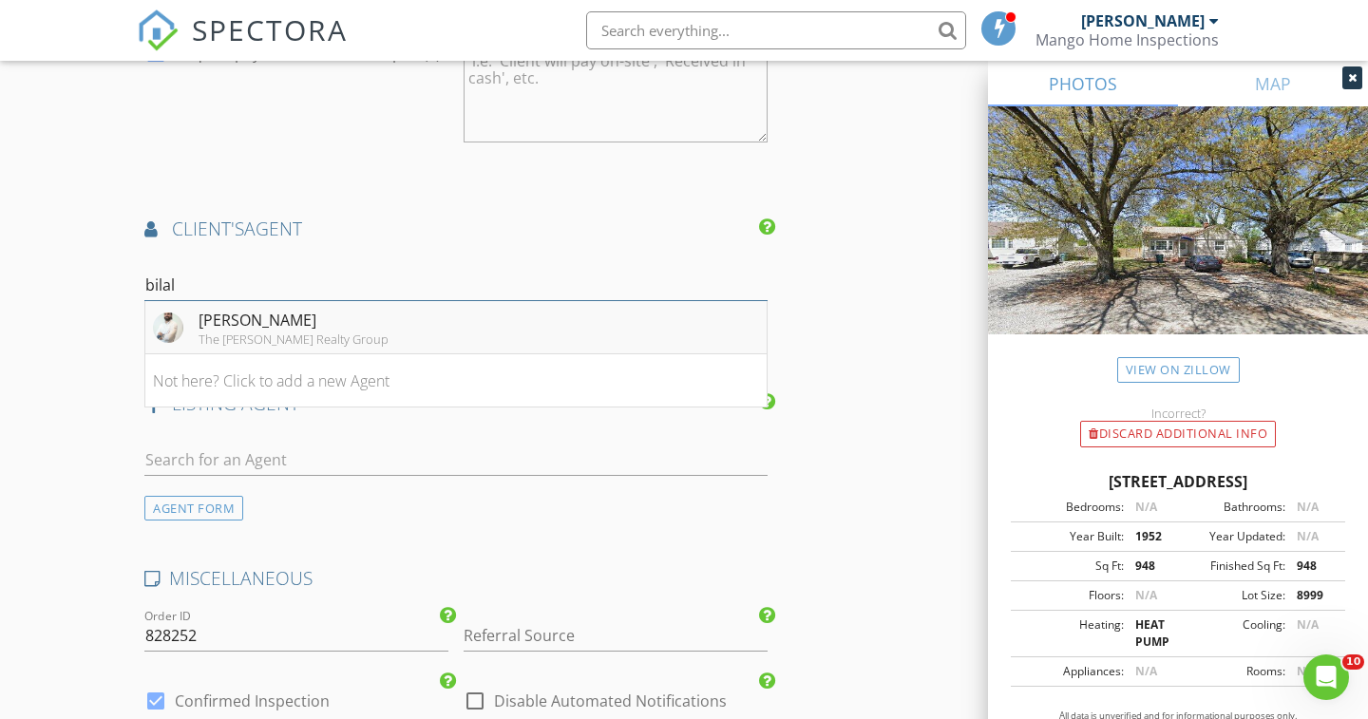
type input "bilal"
click at [234, 319] on div "[PERSON_NAME]" at bounding box center [294, 320] width 190 height 23
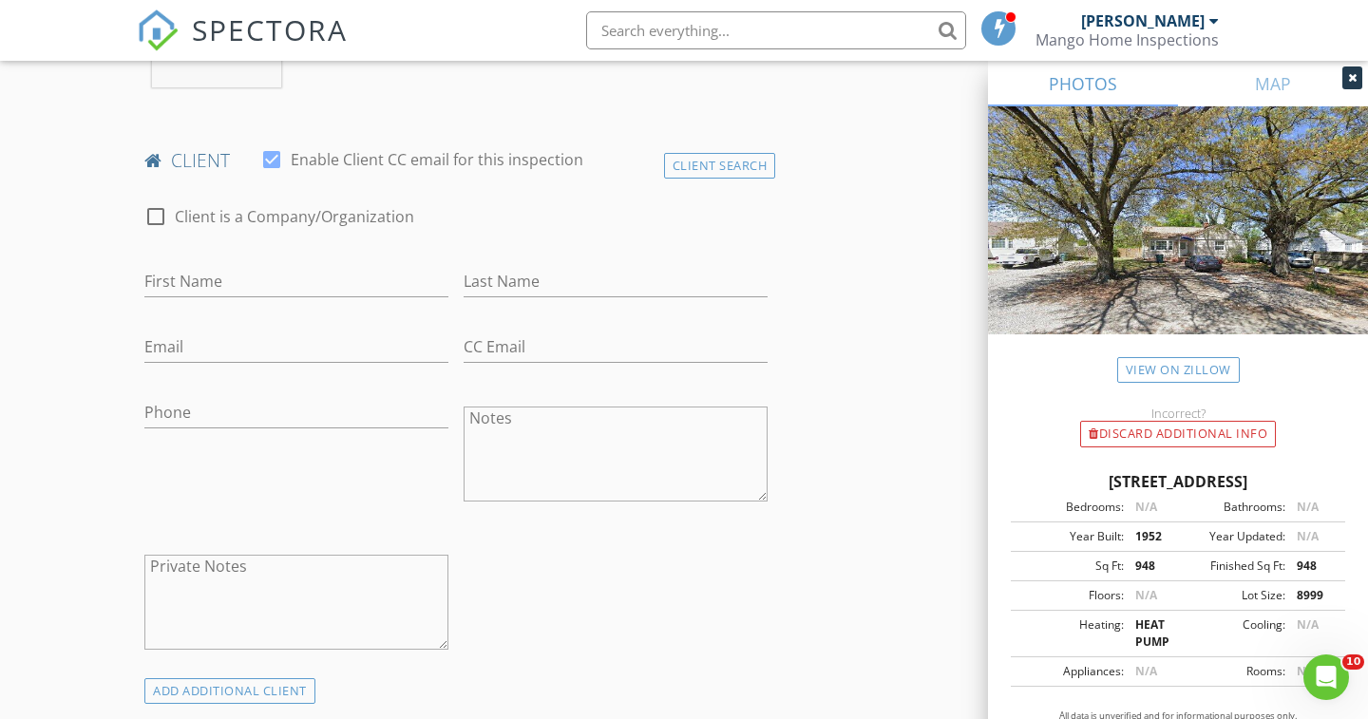
scroll to position [890, 0]
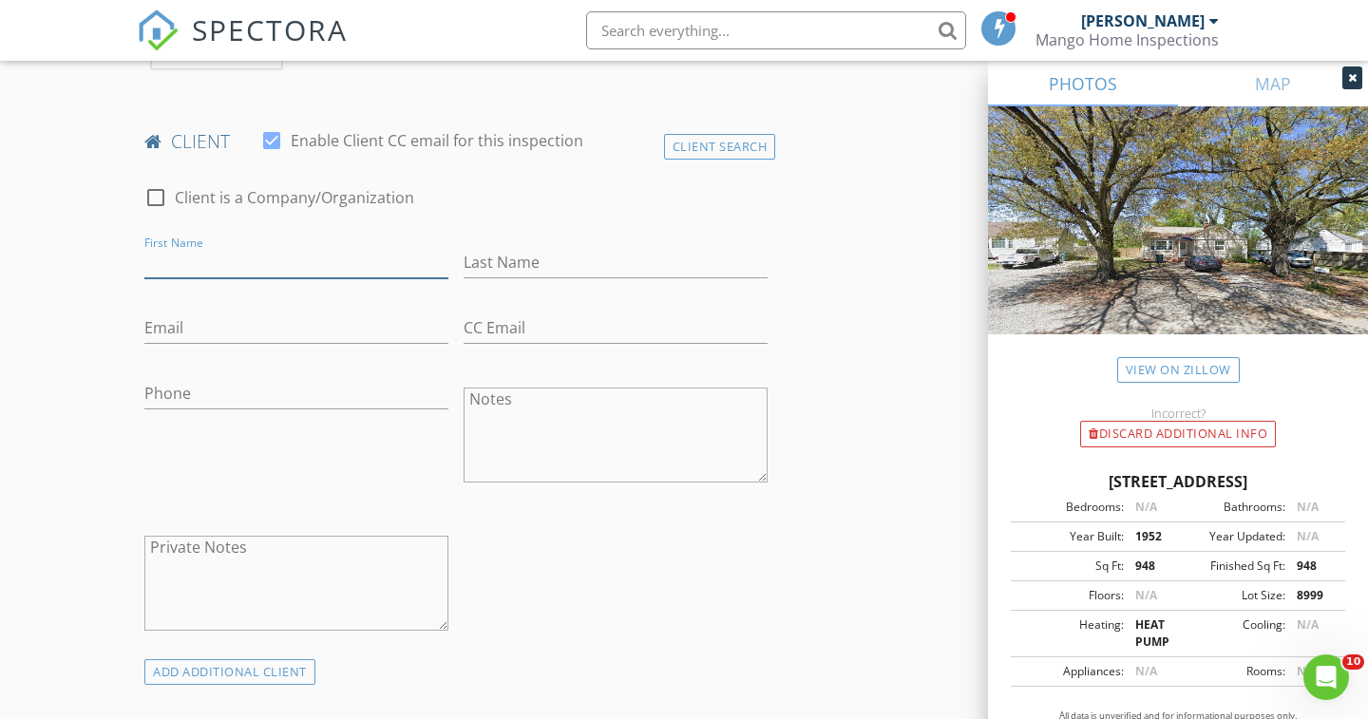
paste input "[PERSON_NAME]"
type input "[PERSON_NAME]"
paste input "[PERSON_NAME]"
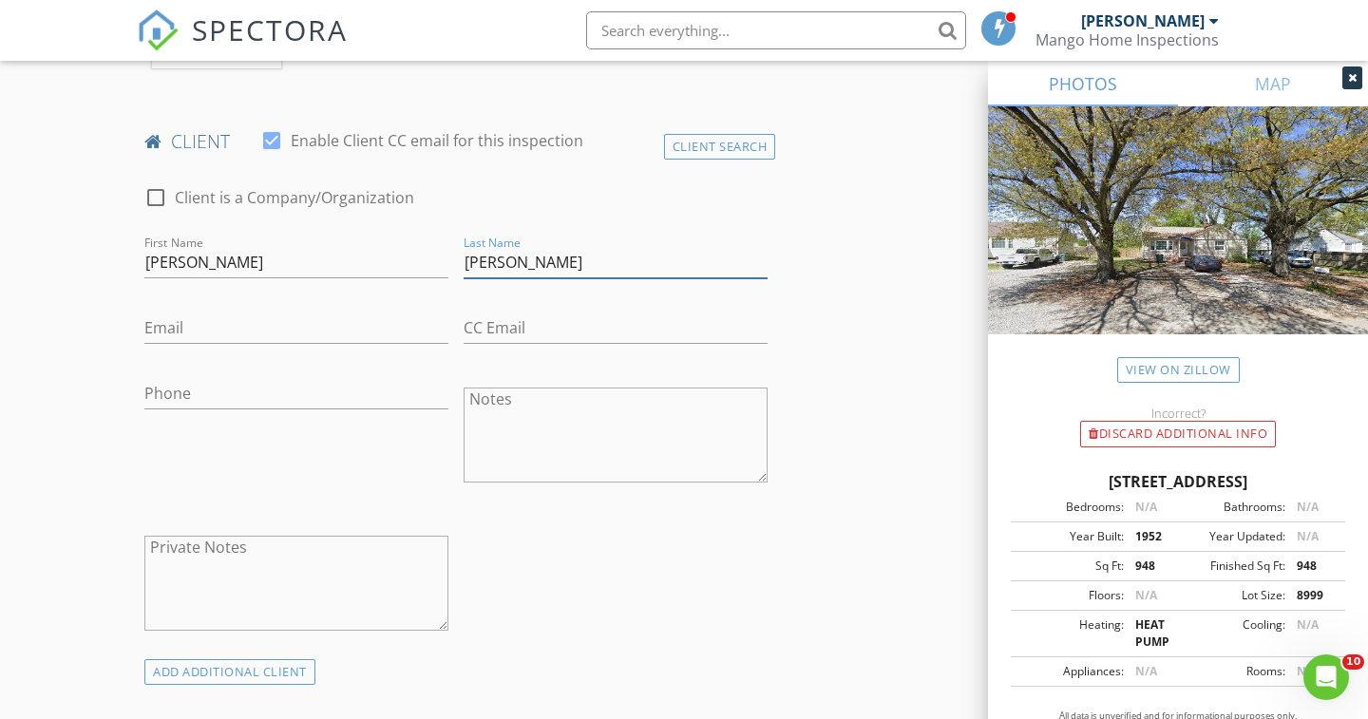
drag, startPoint x: 515, startPoint y: 264, endPoint x: 435, endPoint y: 261, distance: 79.8
click at [435, 261] on div "check_box_outline_blank Client is a Company/Organization First Name Martin Hern…" at bounding box center [456, 413] width 638 height 492
type input "[PERSON_NAME]"
drag, startPoint x: 196, startPoint y: 261, endPoint x: 281, endPoint y: 271, distance: 86.0
click at [281, 271] on input "[PERSON_NAME]" at bounding box center [296, 262] width 304 height 31
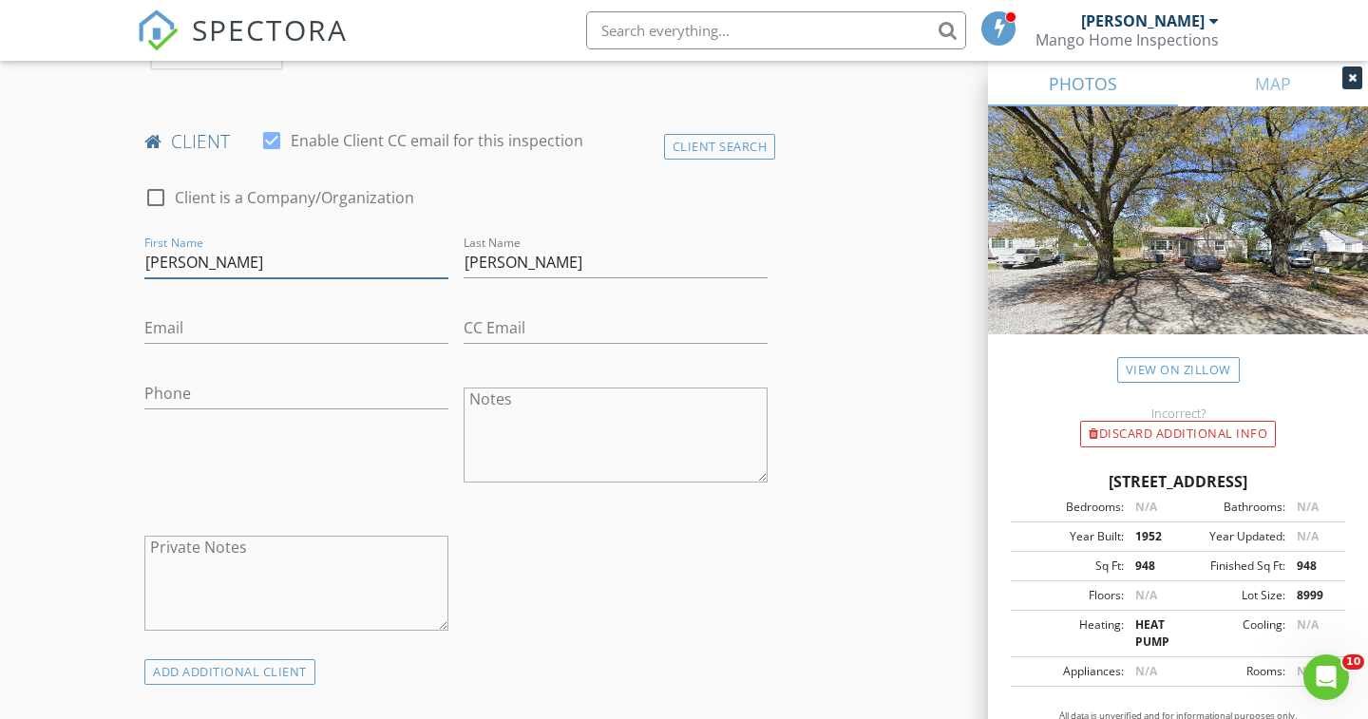
type input "[PERSON_NAME]"
paste input "Matum2323@gmail.com"
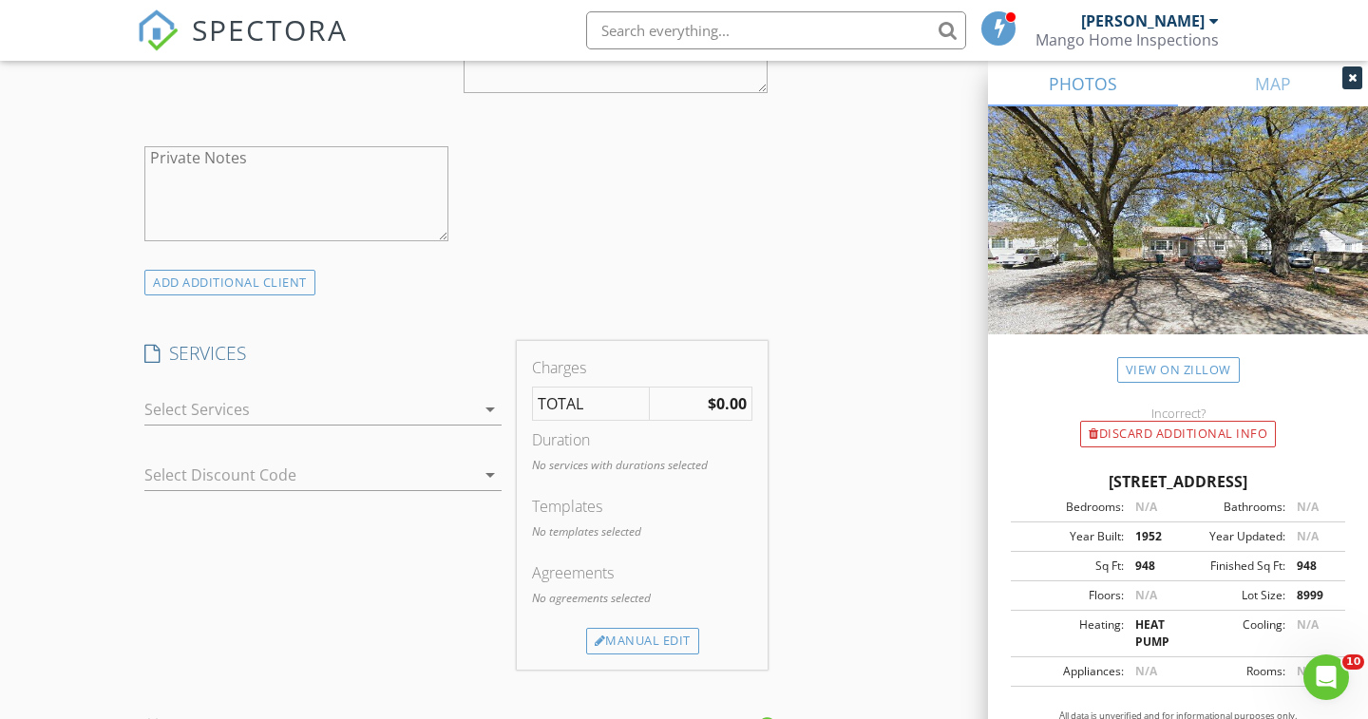
scroll to position [1463, 0]
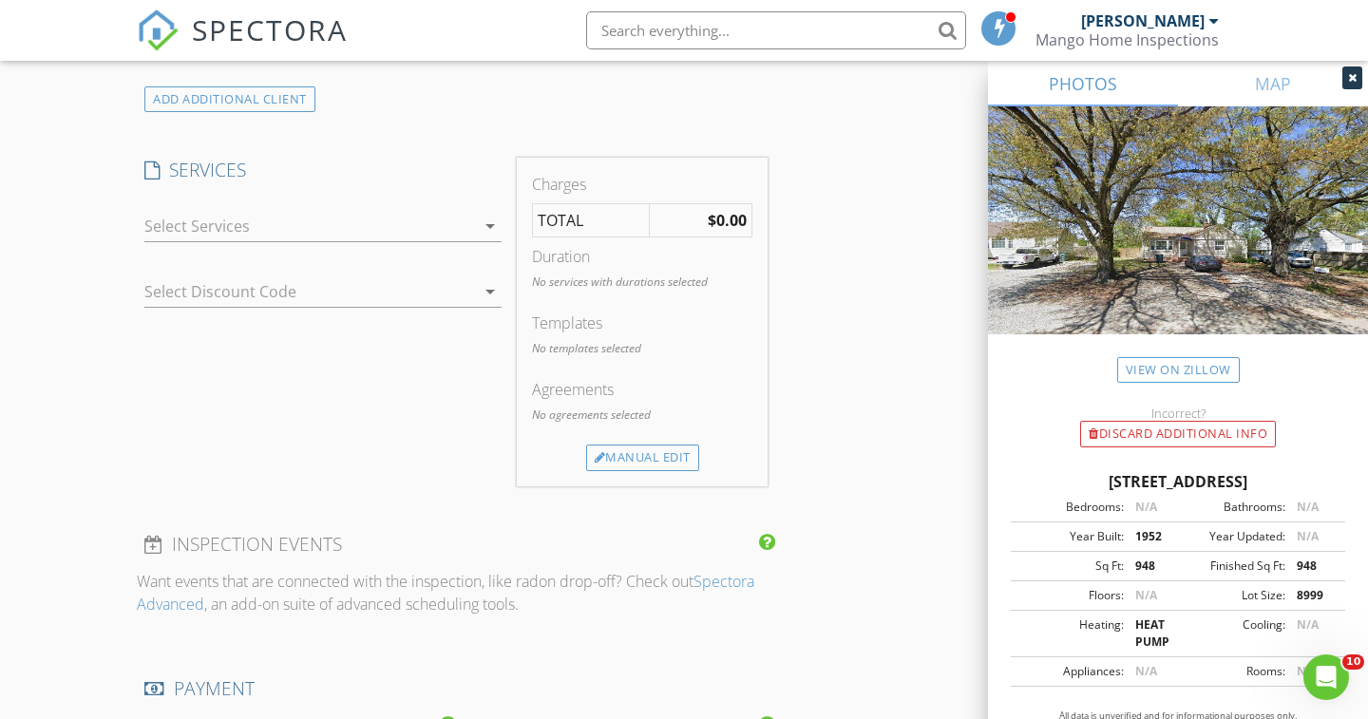
type input "Matum2323@gmail.com"
click at [360, 232] on div at bounding box center [309, 226] width 331 height 30
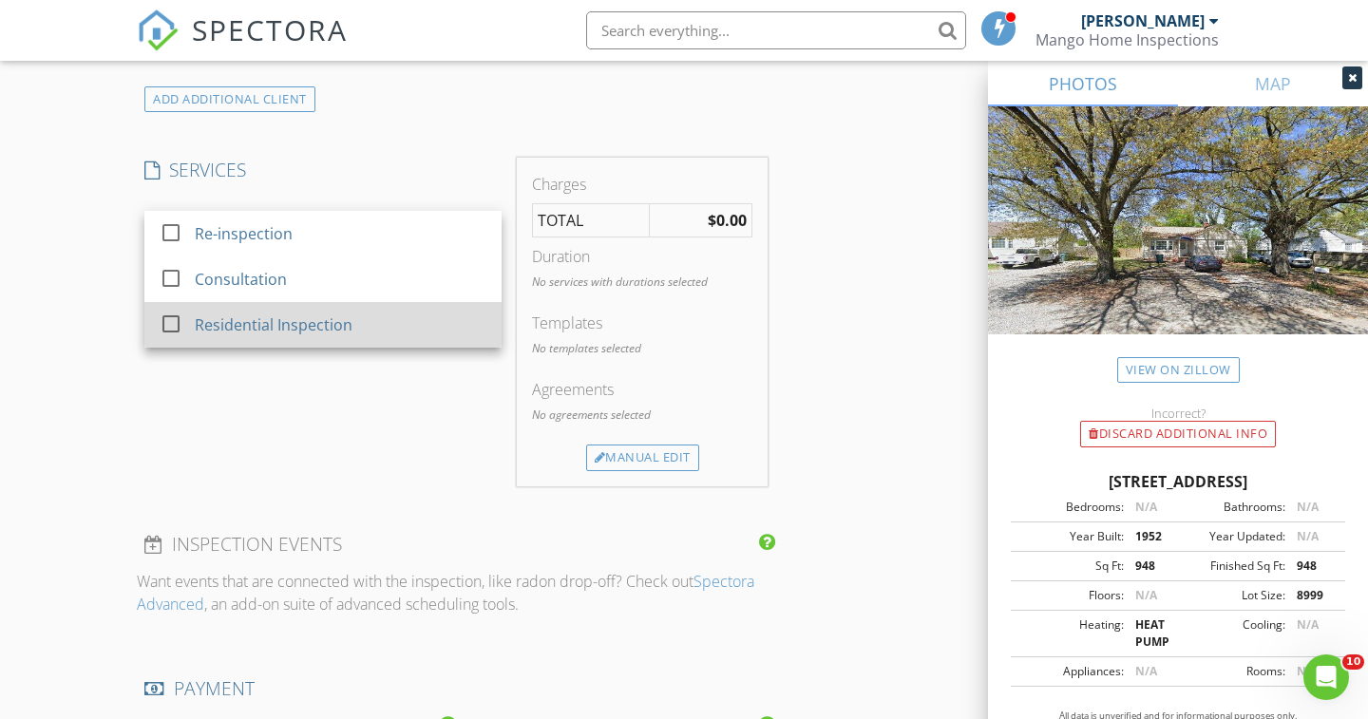
click at [345, 324] on div "Residential Inspection" at bounding box center [274, 324] width 158 height 23
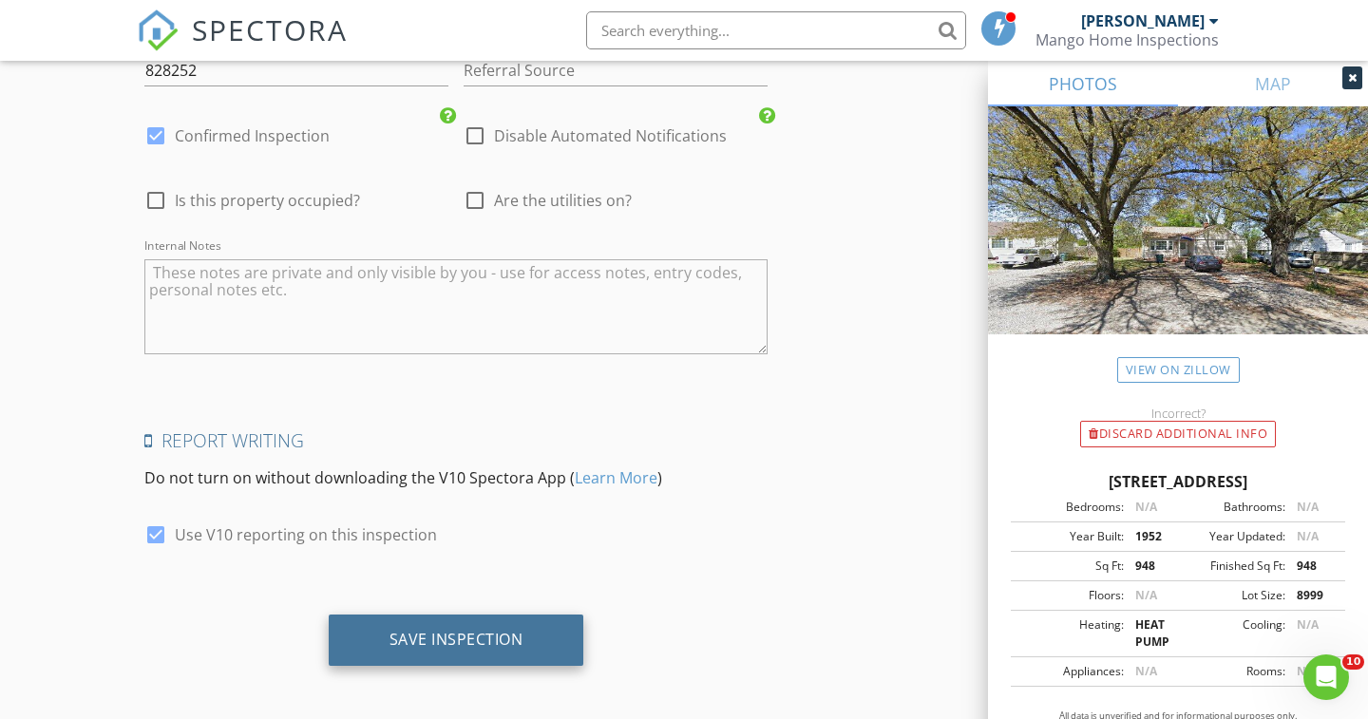
scroll to position [3225, 0]
click at [438, 633] on div "Save Inspection" at bounding box center [456, 640] width 134 height 19
